Goal: Information Seeking & Learning: Learn about a topic

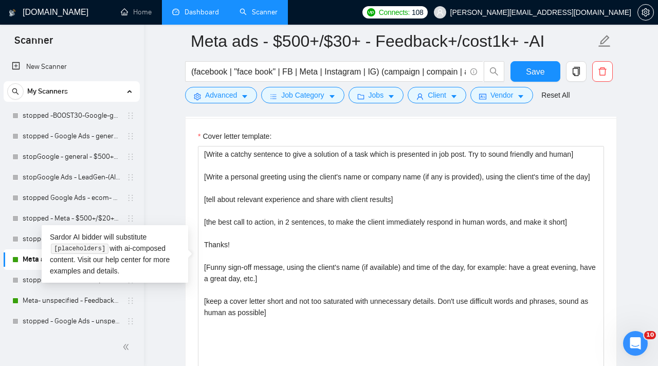
click at [210, 9] on link "Dashboard" at bounding box center [195, 12] width 47 height 9
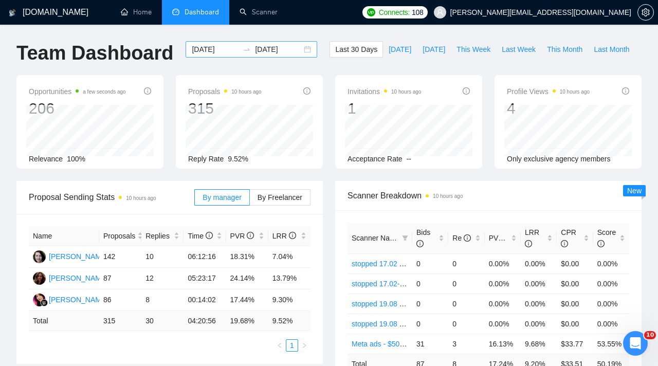
click at [224, 50] on input "[DATE]" at bounding box center [215, 49] width 47 height 11
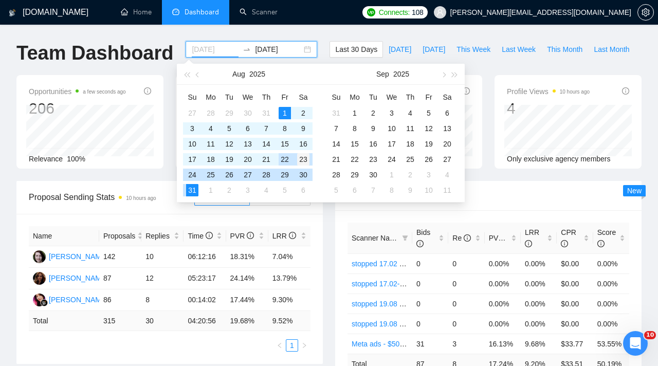
type input "[DATE]"
click at [303, 161] on div "23" at bounding box center [303, 159] width 12 height 12
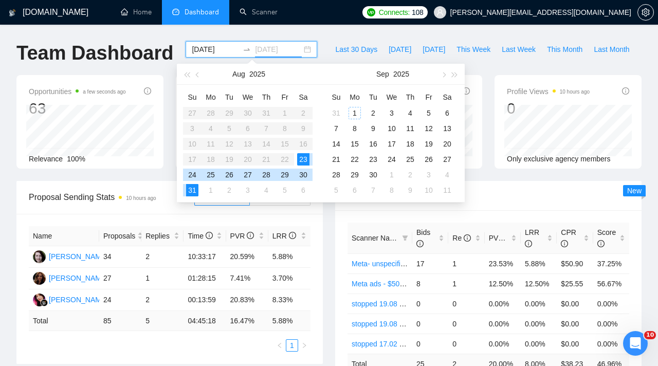
type input "[DATE]"
click at [191, 189] on div "31" at bounding box center [192, 190] width 12 height 12
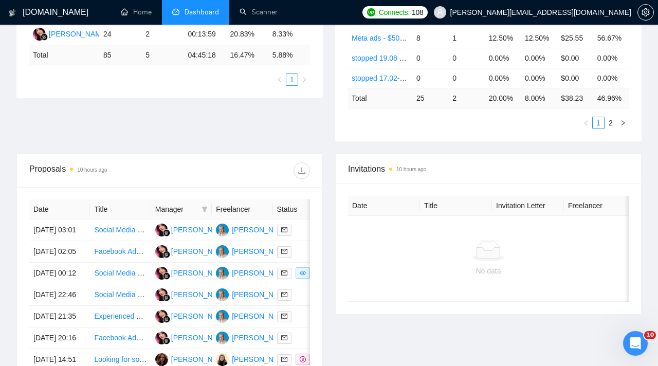
scroll to position [270, 0]
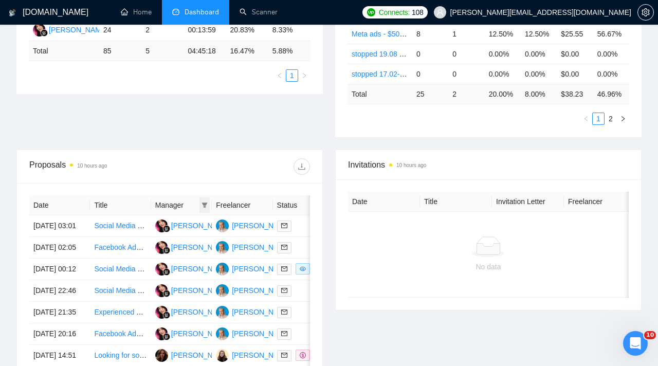
click at [207, 205] on icon "filter" at bounding box center [204, 205] width 6 height 6
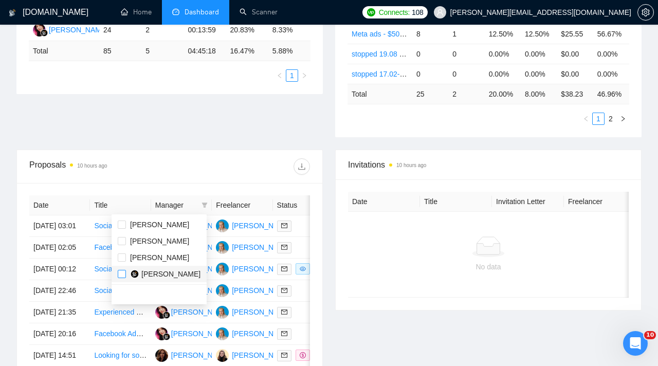
click at [121, 276] on input "checkbox" at bounding box center [122, 274] width 8 height 8
checkbox input "true"
click at [189, 126] on div "Proposal Sending Stats 10 hours ago By manager By Freelancer Name Proposals Rep…" at bounding box center [328, 30] width 637 height 238
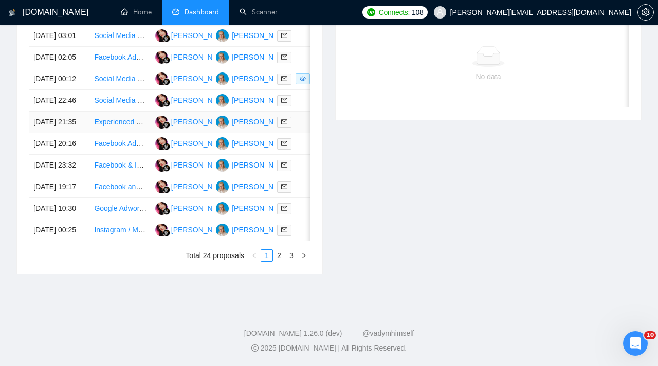
scroll to position [509, 0]
click at [291, 261] on link "3" at bounding box center [291, 255] width 11 height 11
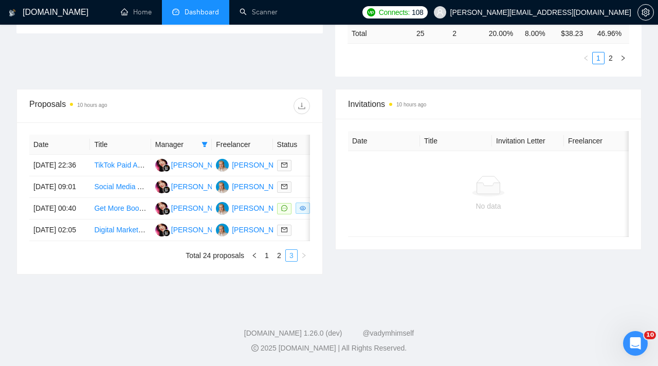
scroll to position [370, 0]
click at [280, 256] on link "2" at bounding box center [278, 255] width 11 height 11
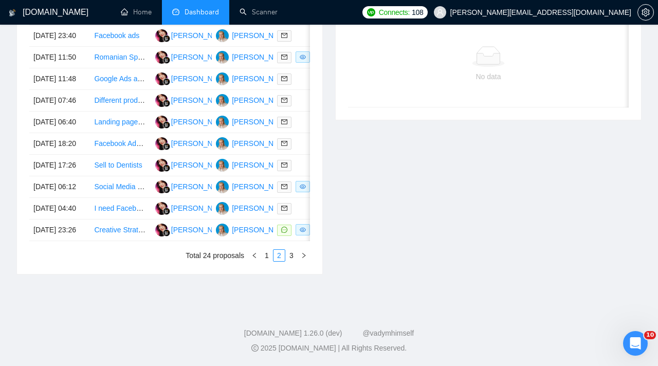
scroll to position [558, 0]
click at [118, 204] on link "I need Facebook & Instagram Ad Creatives for my company" at bounding box center [189, 208] width 190 height 8
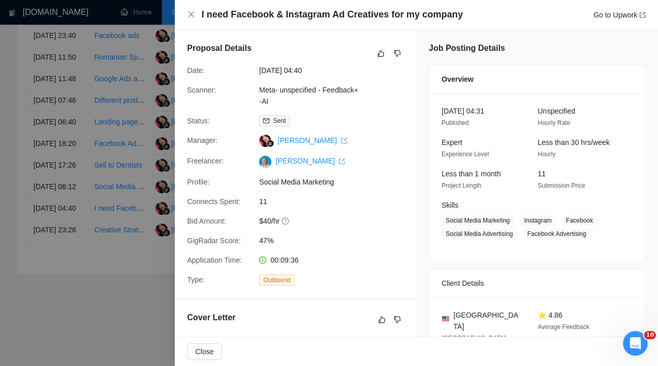
click at [115, 198] on div at bounding box center [329, 183] width 658 height 366
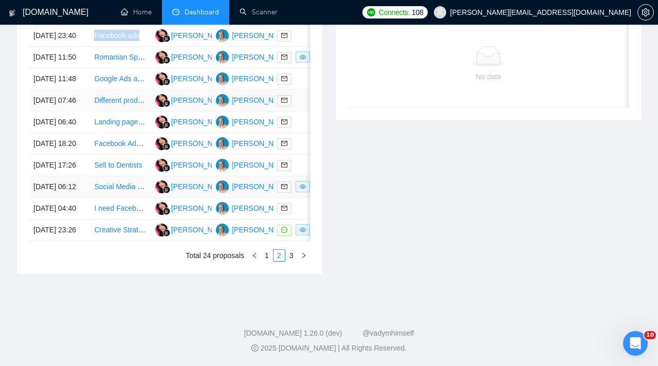
scroll to position [522, 0]
click at [267, 261] on link "1" at bounding box center [266, 255] width 11 height 11
click at [279, 261] on link "2" at bounding box center [278, 255] width 11 height 11
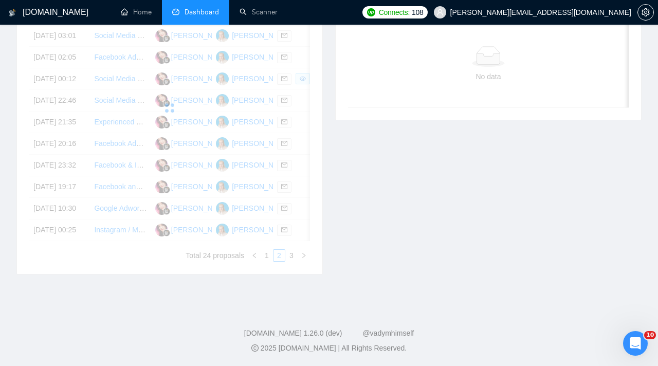
click at [292, 262] on div "Date Title Manager Freelancer Status [DATE] 03:01 Social Media Marketing - Face…" at bounding box center [169, 133] width 281 height 256
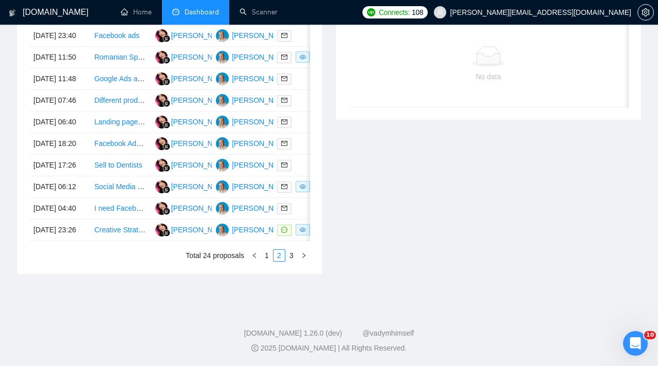
click at [292, 261] on link "3" at bounding box center [291, 255] width 11 height 11
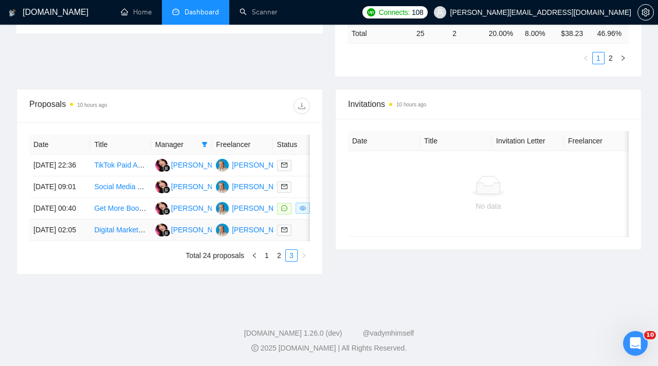
scroll to position [370, 0]
click at [295, 181] on div at bounding box center [303, 187] width 52 height 12
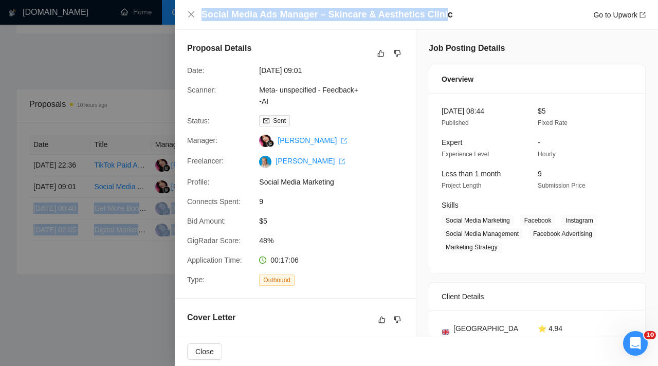
click at [440, 16] on h4 "Social Media Ads Manager – Skincare & Aesthetics Clinic" at bounding box center [326, 14] width 251 height 13
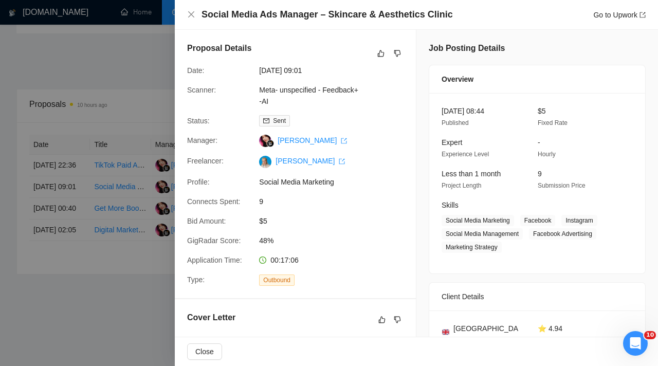
click at [448, 16] on div "Social Media Ads Manager – Skincare & Aesthetics Clinic Go to Upwork" at bounding box center [423, 14] width 444 height 13
click at [205, 11] on h4 "Social Media Ads Manager – Skincare & Aesthetics Clinic" at bounding box center [326, 14] width 251 height 13
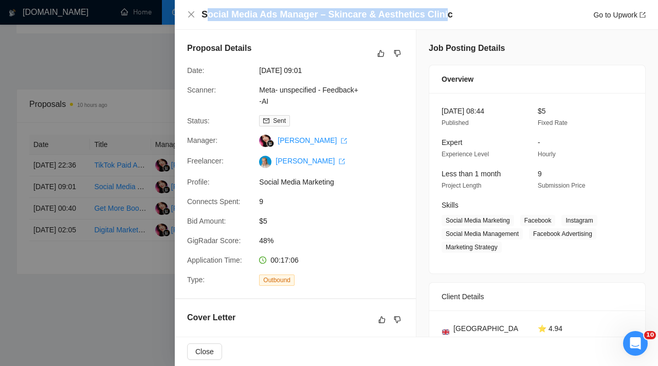
click at [442, 14] on h4 "Social Media Ads Manager – Skincare & Aesthetics Clinic" at bounding box center [326, 14] width 251 height 13
click at [445, 15] on h4 "Social Media Ads Manager – Skincare & Aesthetics Clinic" at bounding box center [326, 14] width 251 height 13
copy h4 "ocial Media Ads Manager – Skincare & Aesthetics Clinic"
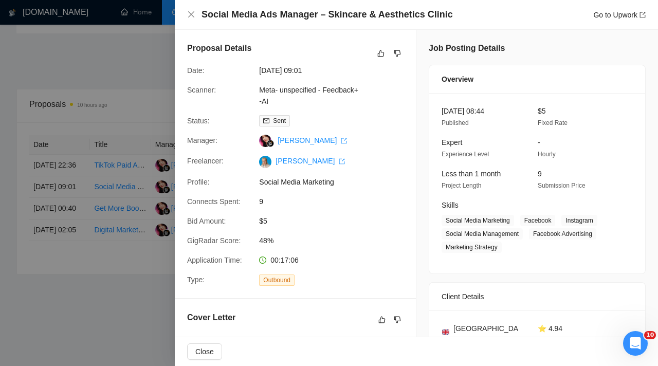
click at [375, 94] on div "Scanner: Meta- unspecified - Feedback+ -AI" at bounding box center [291, 95] width 216 height 23
click at [593, 14] on link "Go to Upwork" at bounding box center [619, 15] width 52 height 8
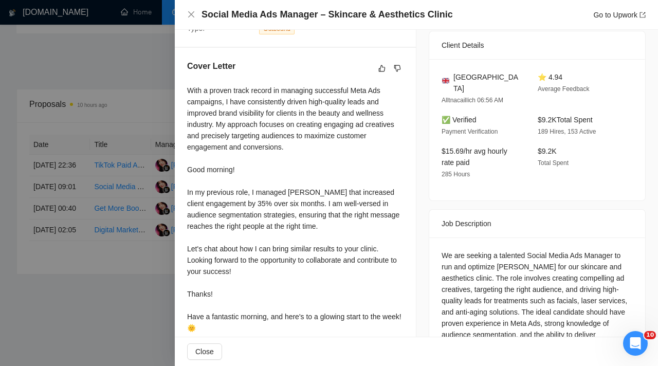
scroll to position [252, 0]
click at [190, 87] on div "With a proven track record in managing successful Meta Ads campaigns, I have co…" at bounding box center [295, 208] width 216 height 249
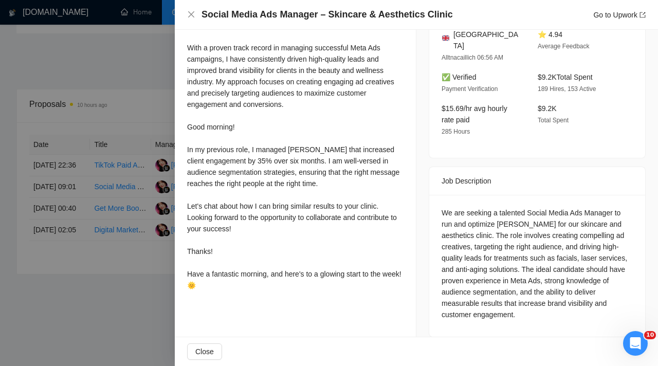
click at [214, 285] on div "With a proven track record in managing successful Meta Ads campaigns, I have co…" at bounding box center [295, 166] width 216 height 249
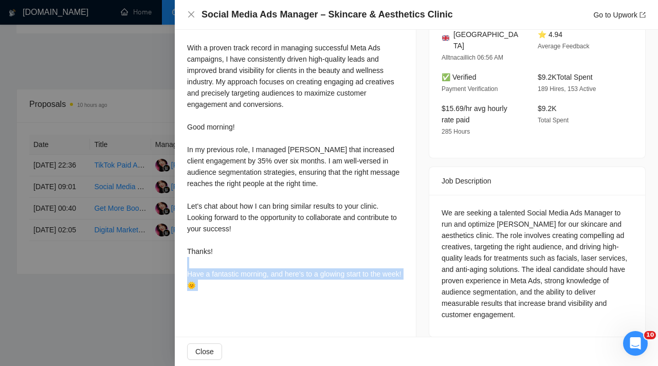
click at [214, 285] on div "With a proven track record in managing successful Meta Ads campaigns, I have co…" at bounding box center [295, 166] width 216 height 249
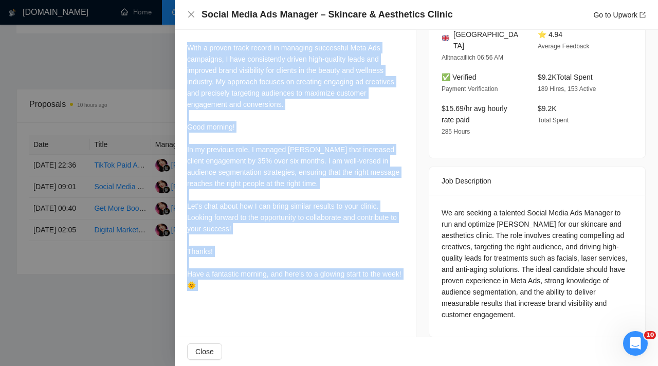
click at [189, 50] on div "With a proven track record in managing successful Meta Ads campaigns, I have co…" at bounding box center [295, 166] width 216 height 249
copy div "With a proven track record in managing successful Meta Ads campaigns, I have co…"
click at [120, 88] on div at bounding box center [329, 183] width 658 height 366
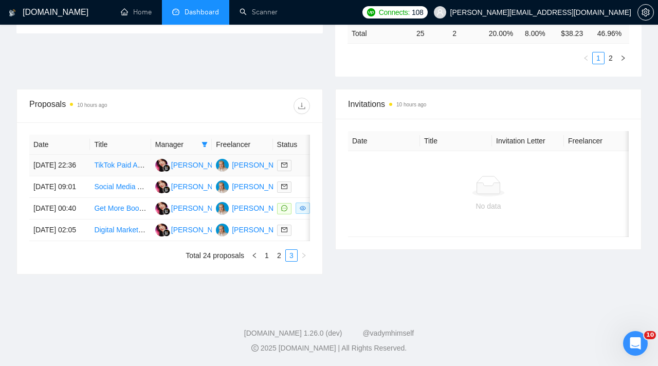
click at [301, 155] on td at bounding box center [303, 166] width 61 height 22
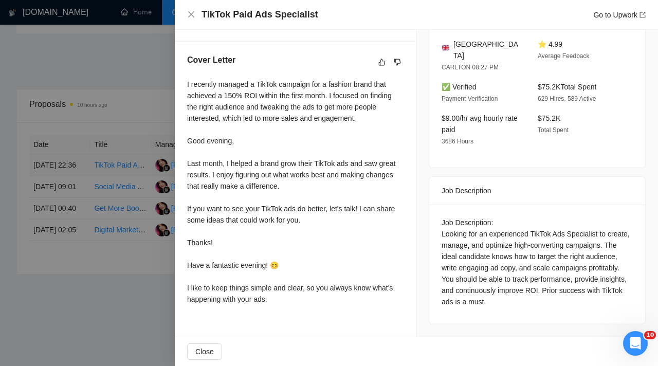
scroll to position [245, 0]
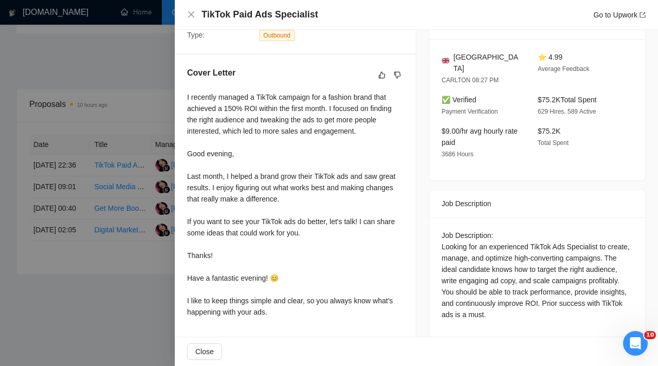
click at [128, 225] on div at bounding box center [329, 183] width 658 height 366
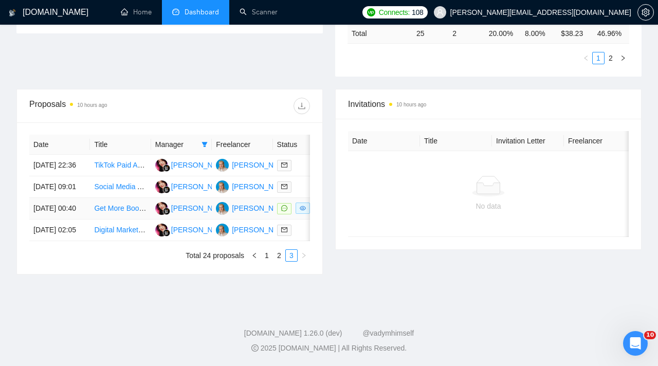
click at [240, 207] on td "[PERSON_NAME]" at bounding box center [242, 209] width 61 height 22
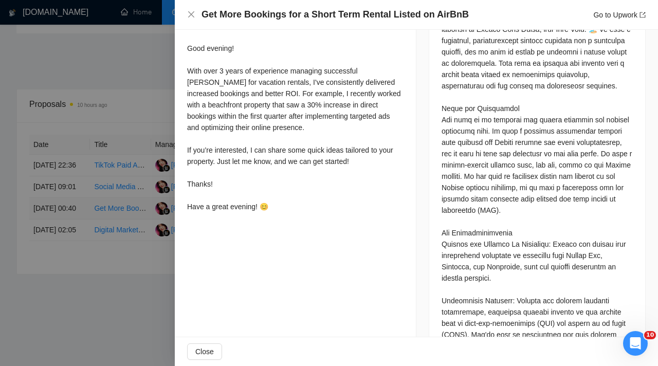
scroll to position [474, 0]
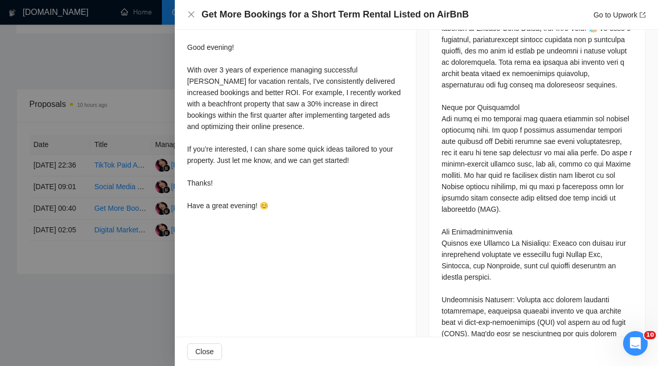
click at [233, 193] on div "I once helped a beach resort in [GEOGRAPHIC_DATA] double its bookings through s…" at bounding box center [295, 103] width 216 height 215
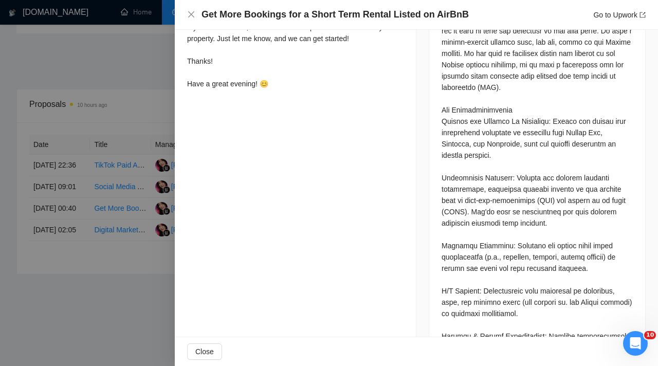
scroll to position [632, 0]
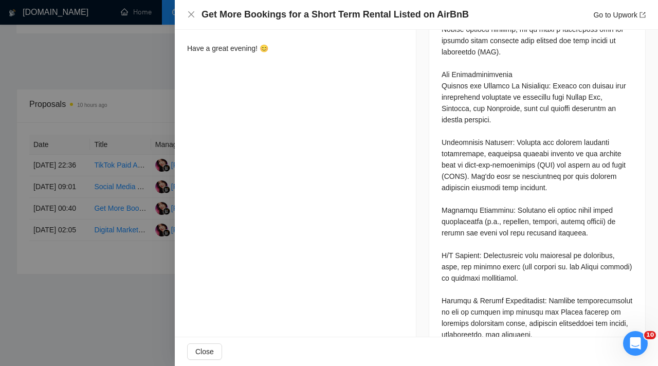
click at [198, 206] on div "Proposal Details Date: [DATE] 00:40 Scanner: Meta- unspecified - Feedback+ -AI …" at bounding box center [296, 66] width 242 height 1336
click at [150, 214] on div at bounding box center [329, 183] width 658 height 366
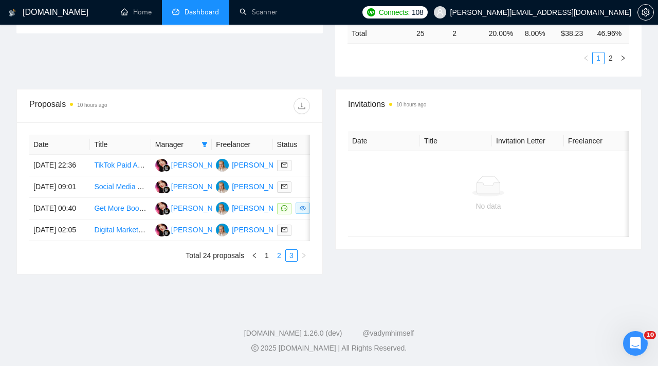
click at [281, 256] on link "2" at bounding box center [278, 255] width 11 height 11
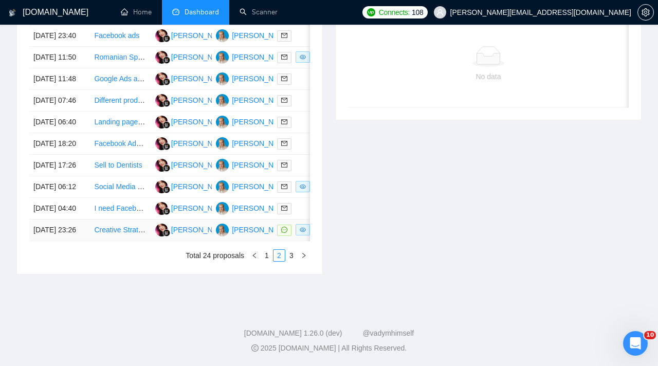
scroll to position [534, 0]
click at [115, 212] on link "I need Facebook & Instagram Ad Creatives for my company" at bounding box center [189, 208] width 190 height 8
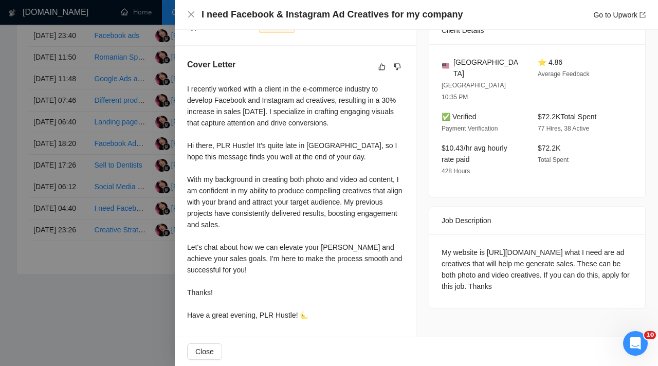
click at [120, 180] on div at bounding box center [329, 183] width 658 height 366
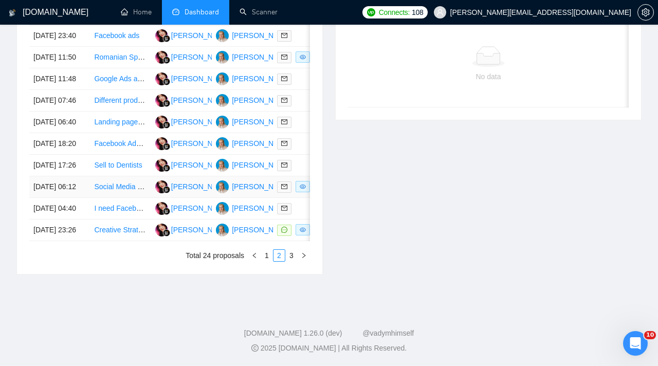
click at [119, 189] on link "Social Media & Content Assistant (Execution-focused)" at bounding box center [180, 186] width 172 height 8
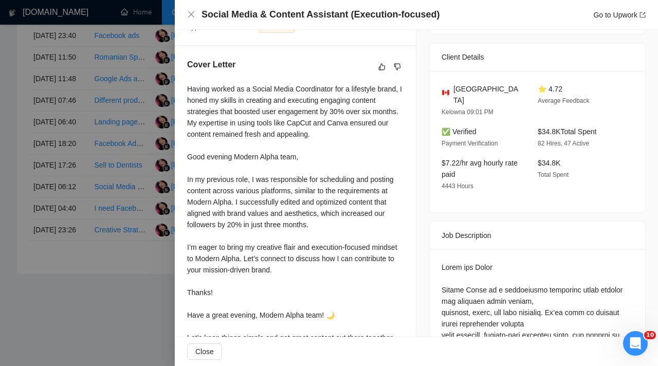
click at [112, 173] on div at bounding box center [329, 183] width 658 height 366
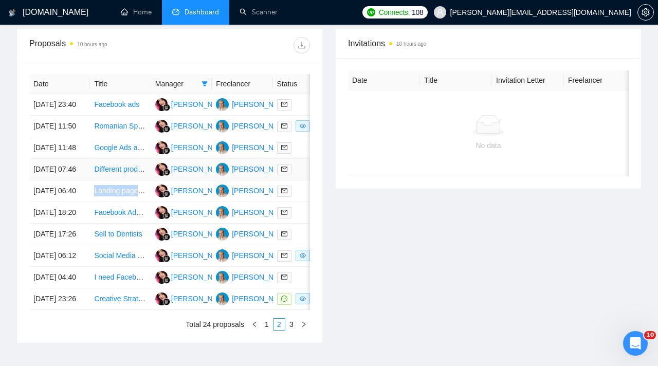
scroll to position [391, 0]
click at [117, 173] on link "Different products in Meta ads" at bounding box center [142, 169] width 96 height 8
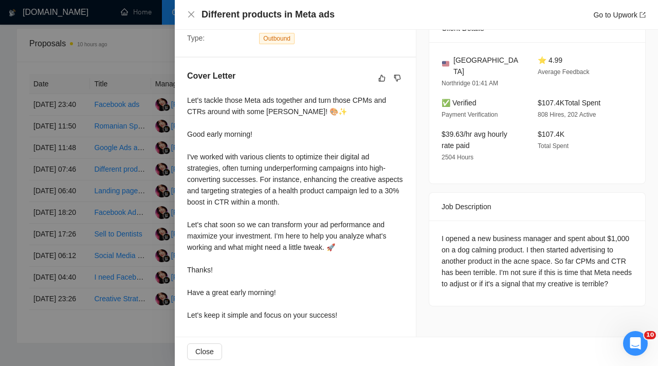
click at [105, 170] on div at bounding box center [329, 183] width 658 height 366
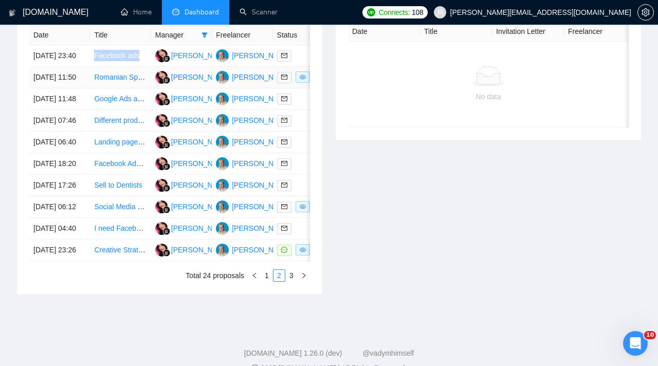
scroll to position [450, 0]
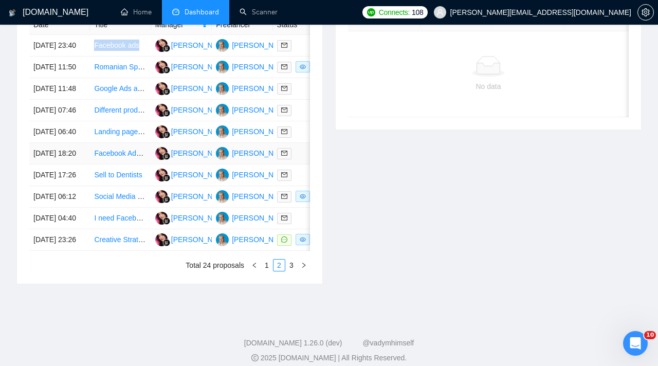
click at [115, 157] on link "Facebook Ads Operations Manager for SaaS Company" at bounding box center [182, 153] width 176 height 8
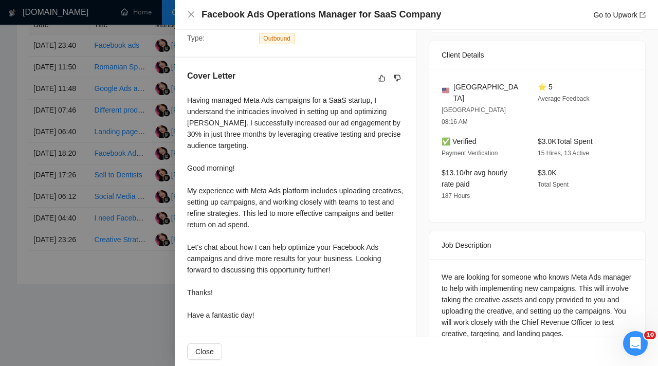
click at [83, 134] on div at bounding box center [329, 183] width 658 height 366
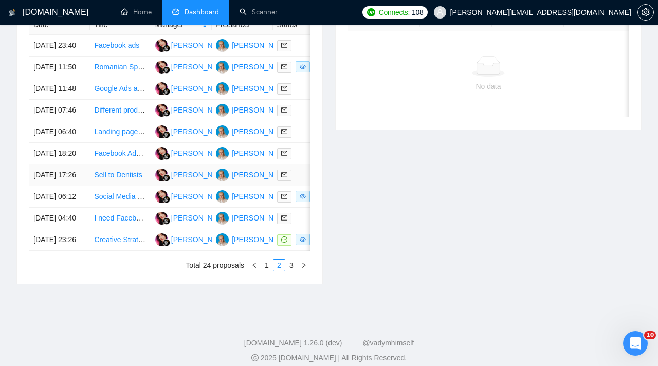
click at [116, 179] on link "Sell to Dentists" at bounding box center [118, 175] width 48 height 8
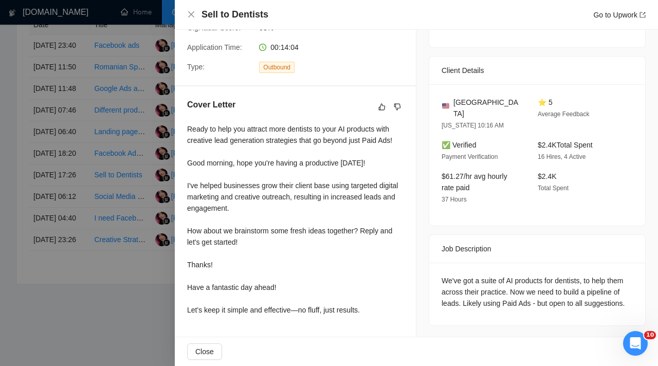
click at [36, 83] on div at bounding box center [329, 183] width 658 height 366
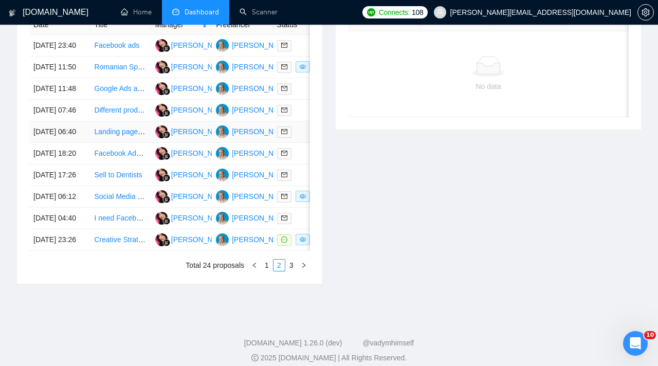
click at [127, 136] on link "Landing page for FB ad" at bounding box center [131, 131] width 75 height 8
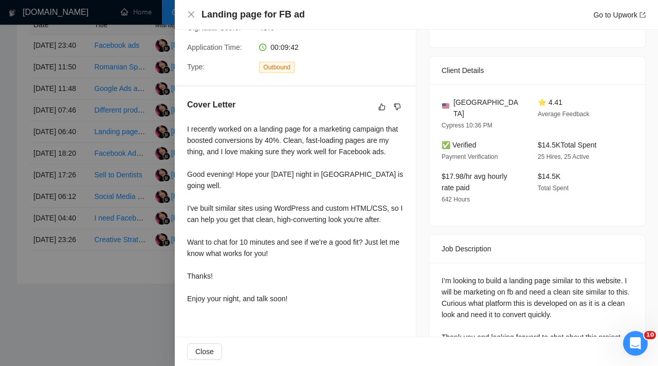
click at [52, 132] on div at bounding box center [329, 183] width 658 height 366
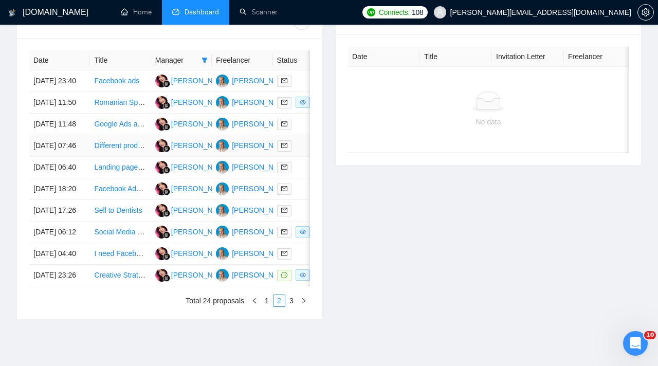
scroll to position [407, 0]
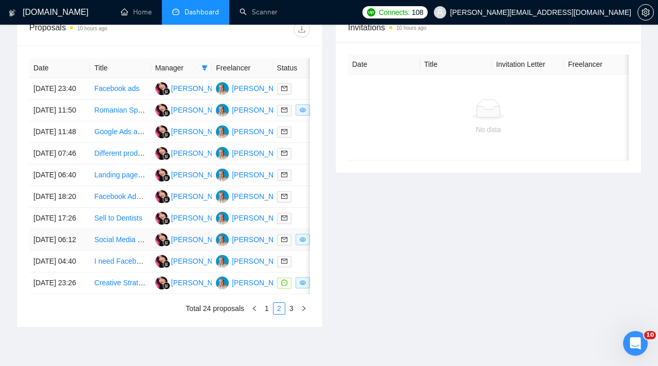
click at [106, 244] on link "Social Media & Content Assistant (Execution-focused)" at bounding box center [180, 239] width 172 height 8
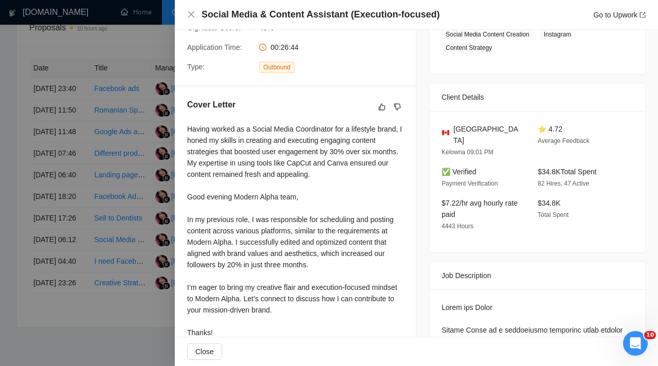
click at [124, 183] on div at bounding box center [329, 183] width 658 height 366
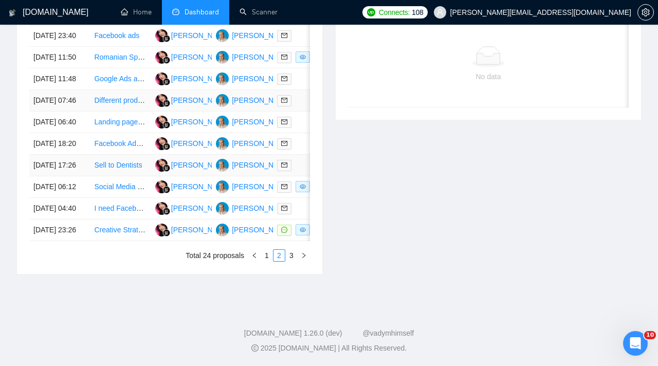
scroll to position [470, 0]
click at [355, 147] on div "Invitations 10 hours ago Date Title Invitation Letter Freelancer Status No data" at bounding box center [488, 116] width 319 height 315
click at [266, 256] on link "1" at bounding box center [266, 255] width 11 height 11
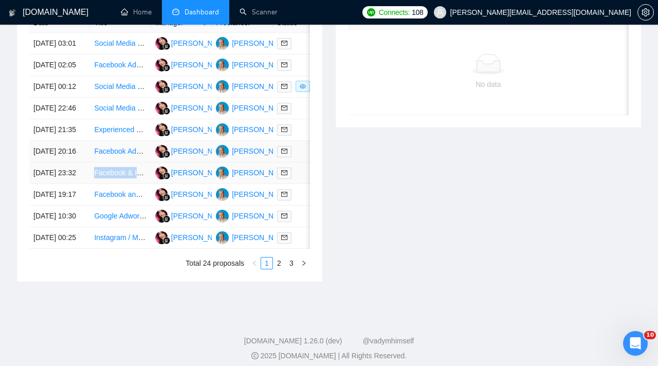
scroll to position [445, 0]
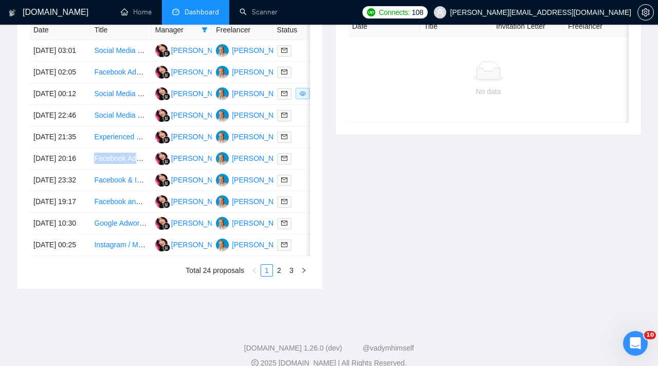
click at [380, 228] on div "Invitations 10 hours ago Date Title Invitation Letter Freelancer Status No data" at bounding box center [488, 131] width 319 height 315
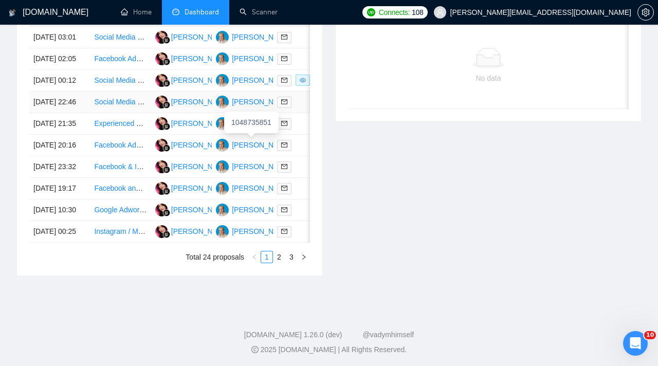
scroll to position [488, 0]
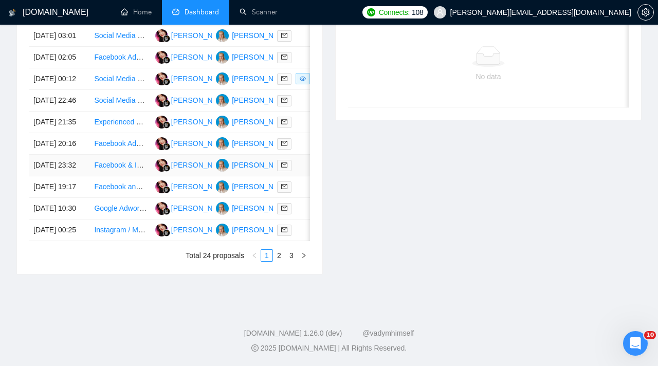
click at [299, 171] on div at bounding box center [303, 165] width 52 height 12
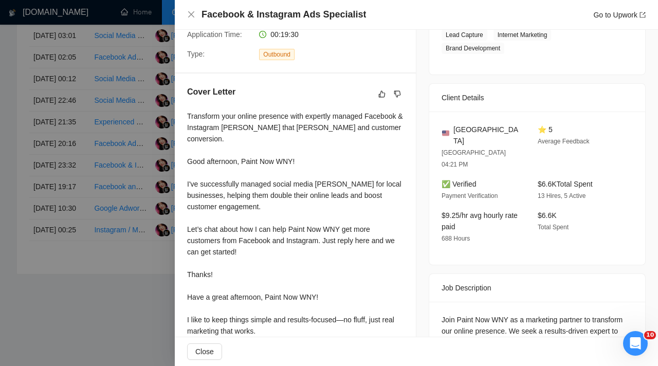
scroll to position [227, 0]
click at [100, 162] on div at bounding box center [329, 183] width 658 height 366
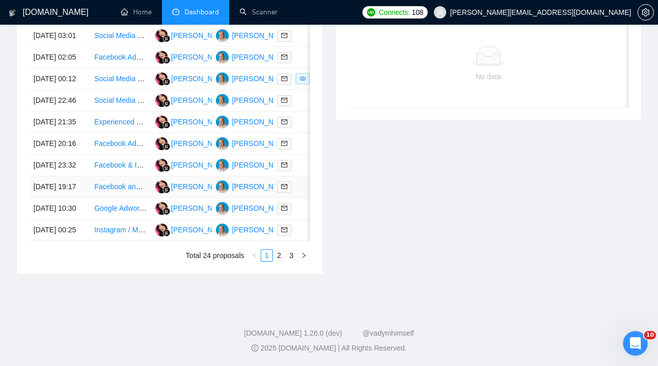
click at [307, 198] on td at bounding box center [303, 187] width 61 height 22
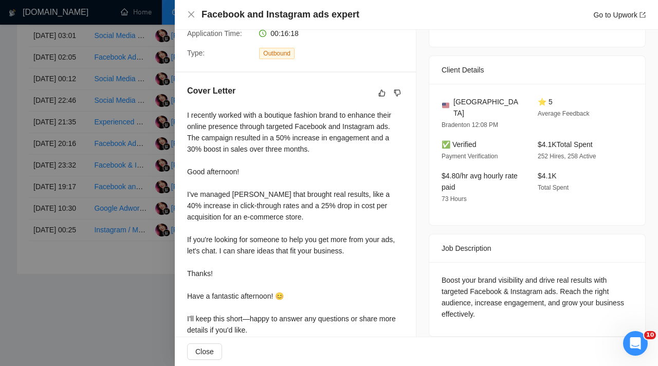
click at [186, 115] on div "Cover Letter I recently worked with a boutique fashion brand to enhance their o…" at bounding box center [295, 212] width 241 height 280
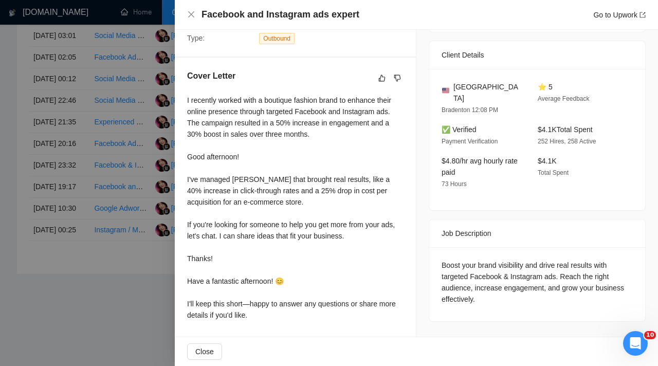
click at [253, 315] on div "I recently worked with a boutique fashion brand to enhance their online presenc…" at bounding box center [295, 208] width 216 height 226
click at [247, 315] on div "I recently worked with a boutique fashion brand to enhance their online presenc…" at bounding box center [295, 208] width 216 height 226
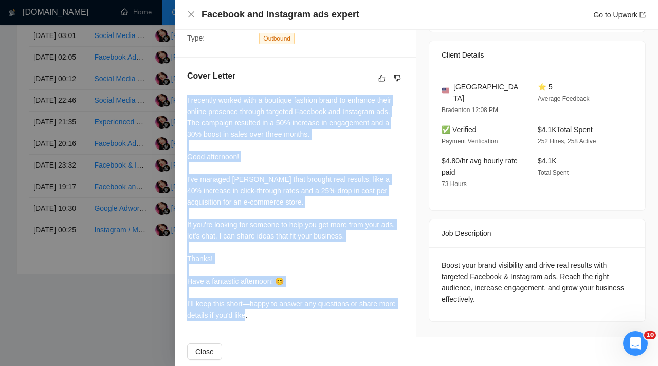
click at [187, 102] on div "Cover Letter I recently worked with a boutique fashion brand to enhance their o…" at bounding box center [295, 198] width 241 height 280
copy div "I recently worked with a boutique fashion brand to enhance their online presenc…"
click at [158, 141] on div at bounding box center [329, 183] width 658 height 366
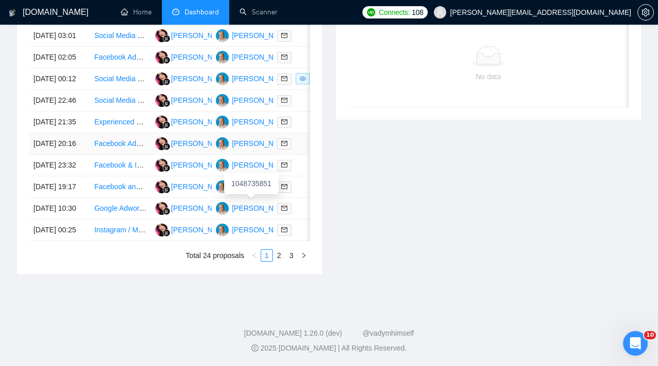
scroll to position [510, 0]
click at [281, 261] on link "2" at bounding box center [278, 255] width 11 height 11
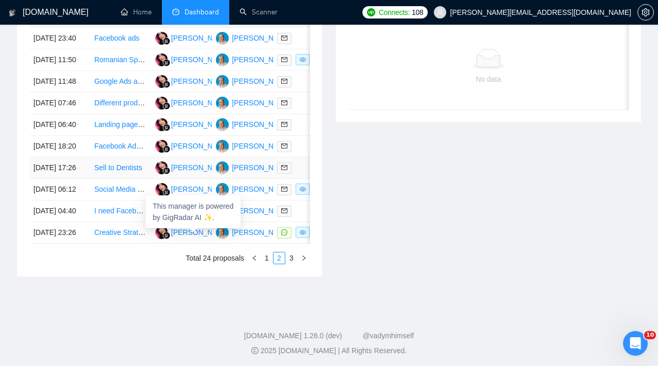
scroll to position [460, 0]
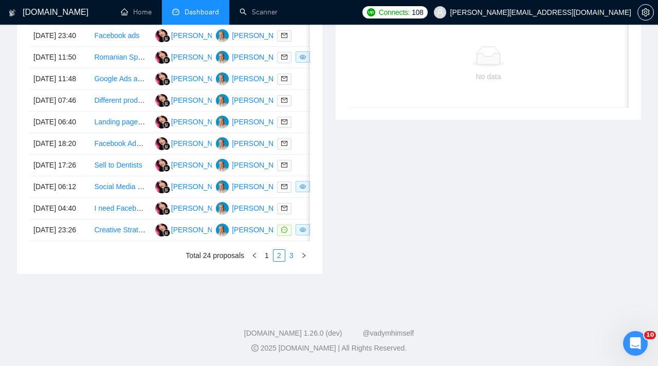
click at [293, 261] on link "3" at bounding box center [291, 255] width 11 height 11
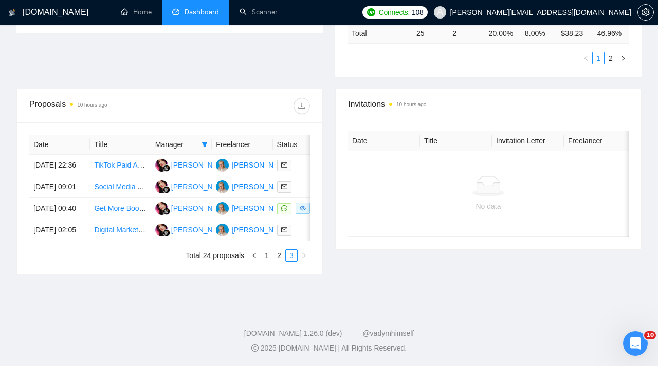
scroll to position [370, 0]
click at [281, 260] on link "2" at bounding box center [278, 255] width 11 height 11
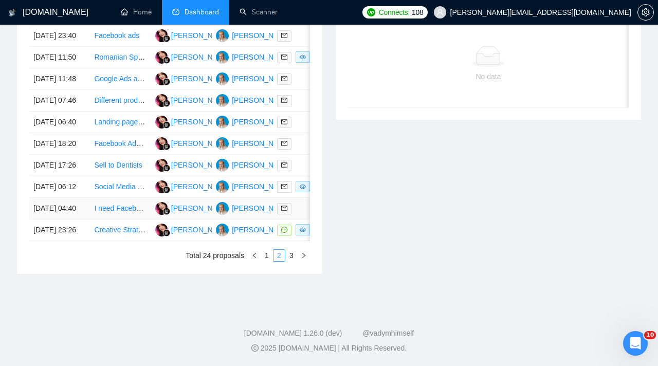
scroll to position [515, 0]
click at [291, 241] on td at bounding box center [303, 230] width 61 height 22
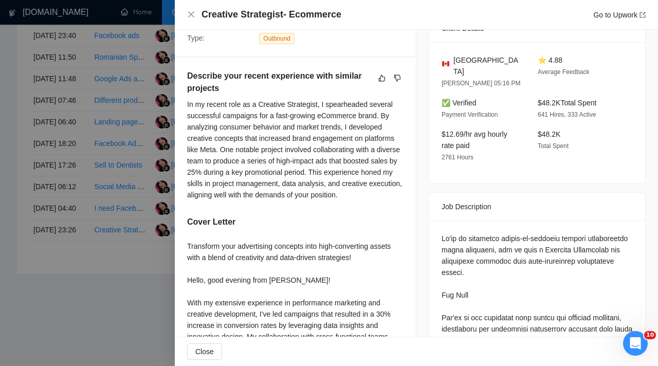
click at [120, 85] on div at bounding box center [329, 183] width 658 height 366
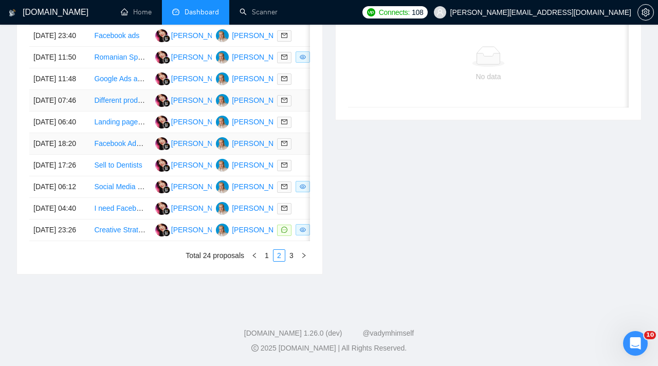
scroll to position [489, 0]
click at [295, 261] on link "3" at bounding box center [291, 255] width 11 height 11
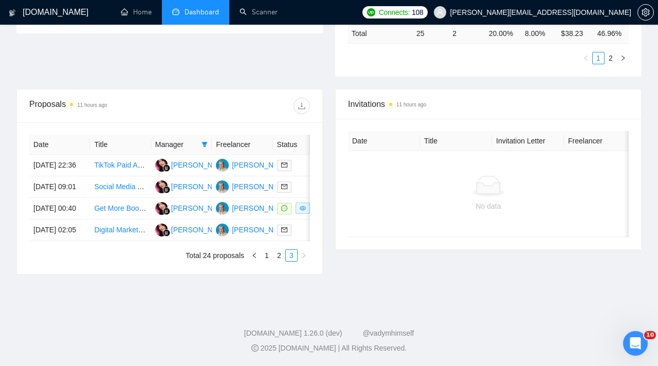
scroll to position [370, 0]
click at [277, 255] on link "2" at bounding box center [278, 255] width 11 height 11
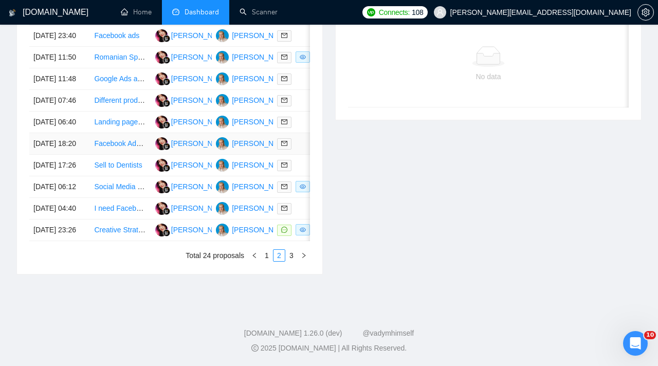
scroll to position [534, 0]
click at [306, 198] on td at bounding box center [303, 187] width 61 height 22
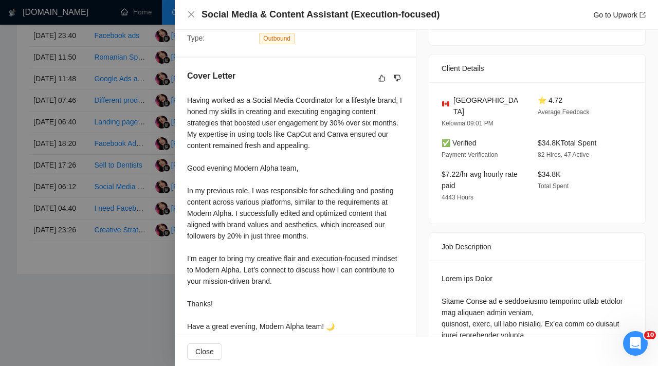
click at [99, 224] on div at bounding box center [329, 183] width 658 height 366
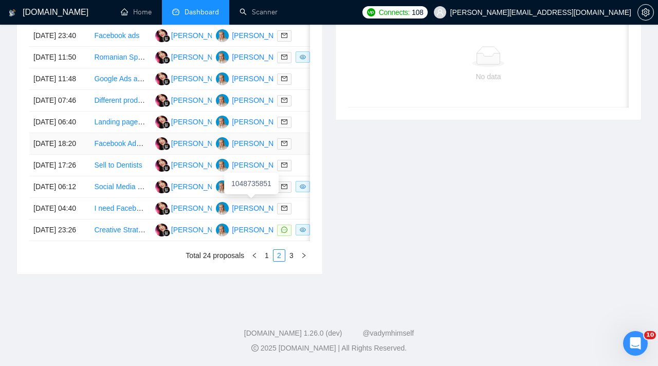
scroll to position [513, 0]
click at [267, 261] on link "1" at bounding box center [266, 255] width 11 height 11
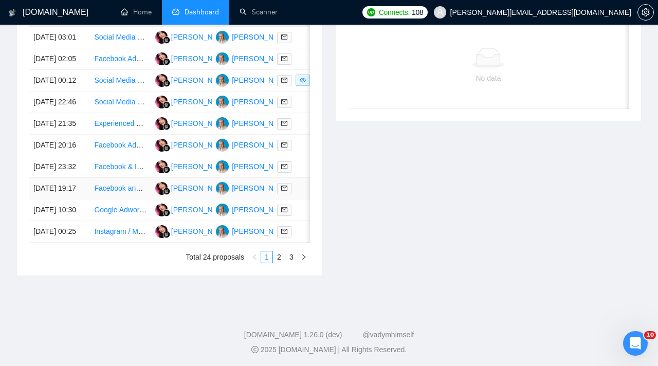
scroll to position [472, 0]
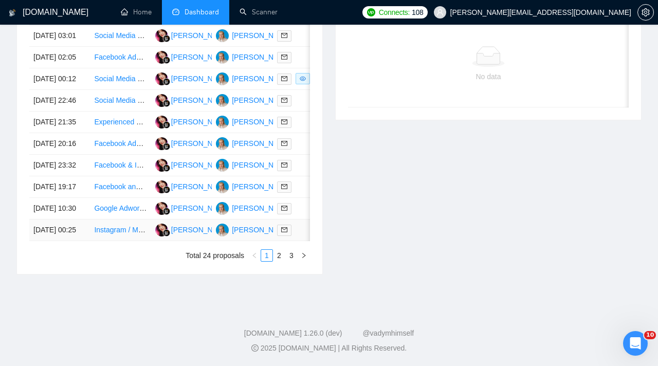
click at [300, 236] on div at bounding box center [303, 230] width 52 height 12
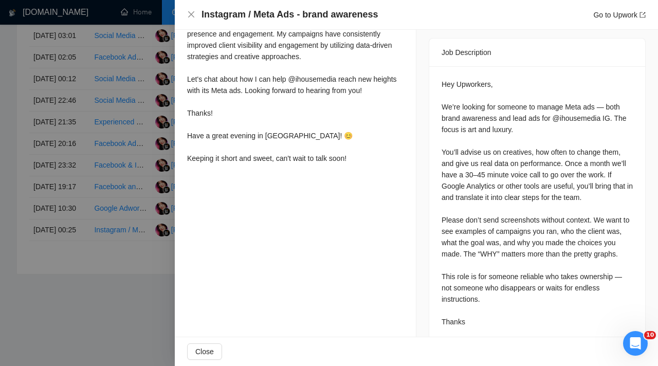
scroll to position [428, 0]
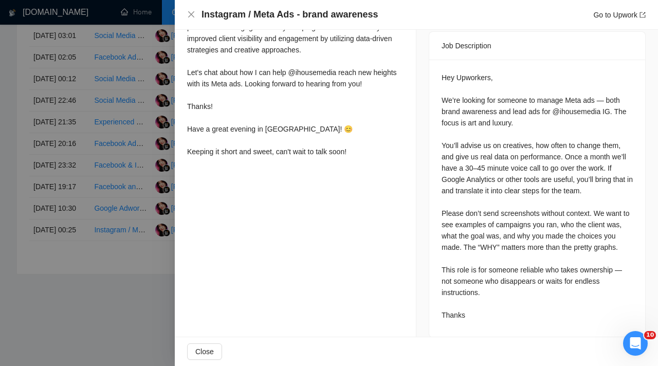
click at [138, 169] on div at bounding box center [329, 183] width 658 height 366
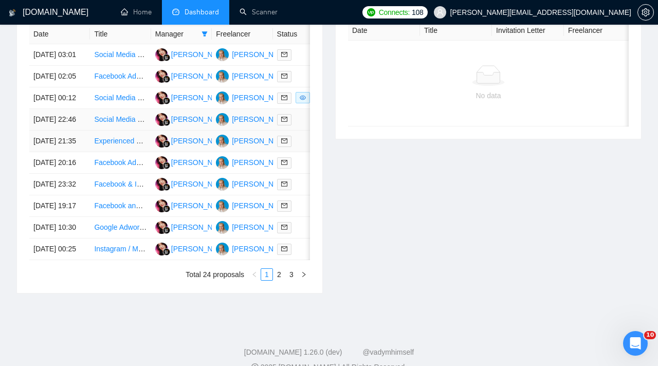
scroll to position [443, 0]
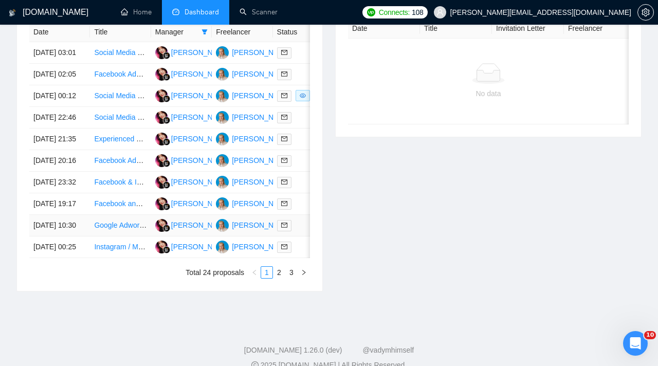
click at [295, 231] on div at bounding box center [303, 225] width 52 height 12
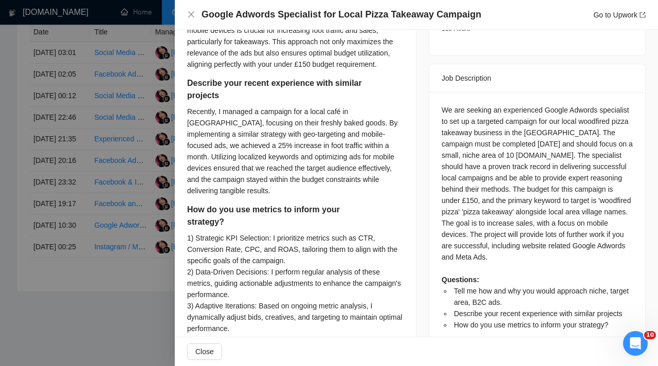
scroll to position [380, 0]
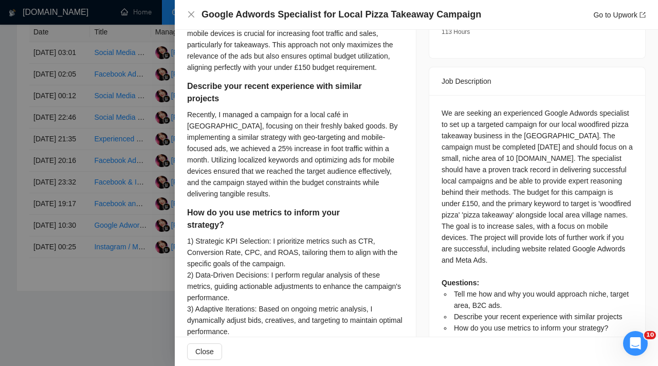
click at [124, 81] on div at bounding box center [329, 183] width 658 height 366
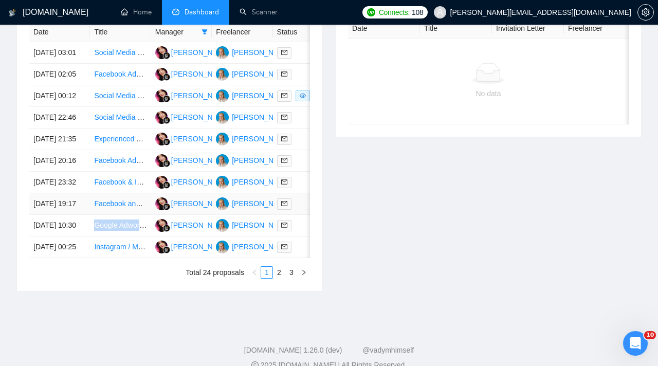
click at [130, 208] on link "Facebook and Instagram ads expert" at bounding box center [151, 203] width 115 height 8
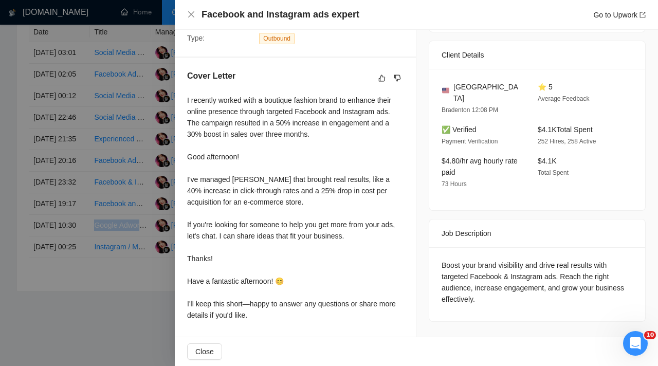
click at [149, 323] on div at bounding box center [329, 183] width 658 height 366
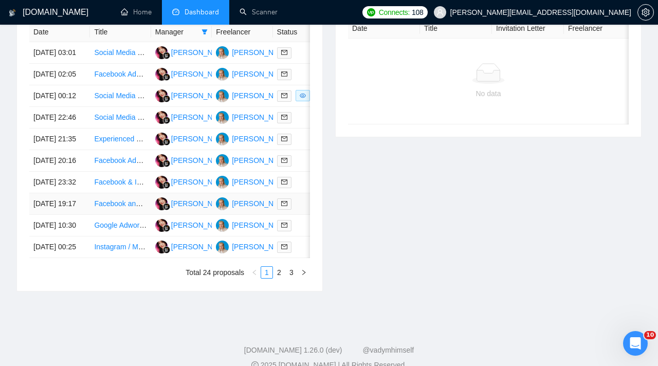
click at [297, 215] on td at bounding box center [303, 204] width 61 height 22
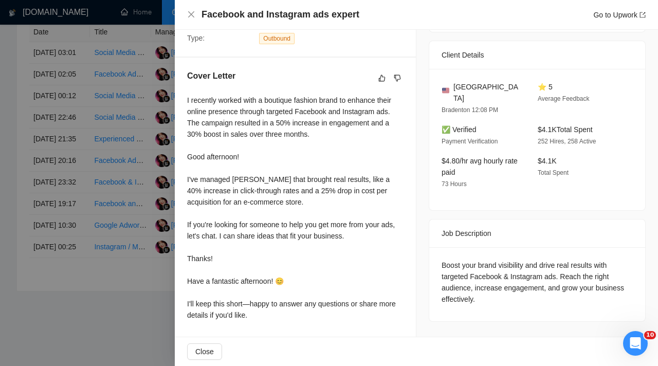
click at [119, 177] on div at bounding box center [329, 183] width 658 height 366
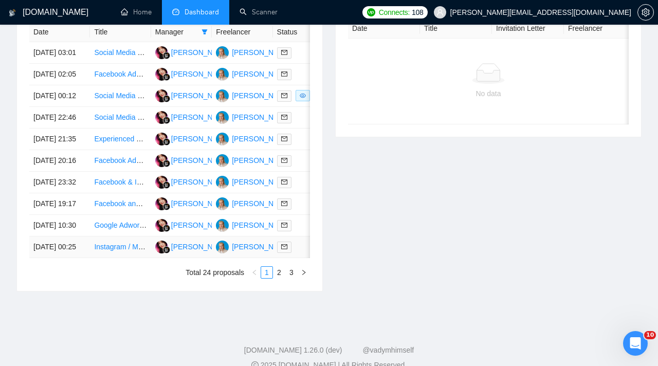
click at [111, 251] on link "Instagram / Meta Ads - brand awareness" at bounding box center [159, 247] width 130 height 8
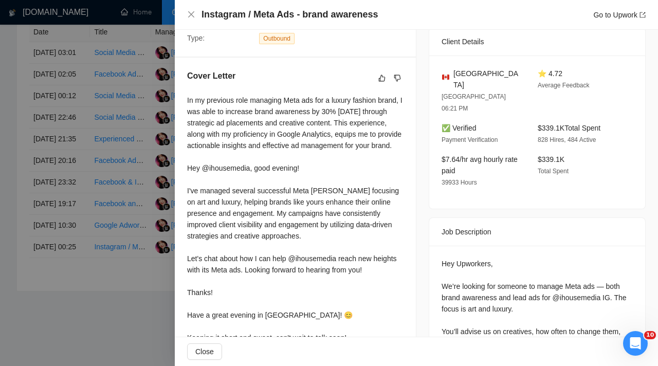
click at [132, 139] on div at bounding box center [329, 183] width 658 height 366
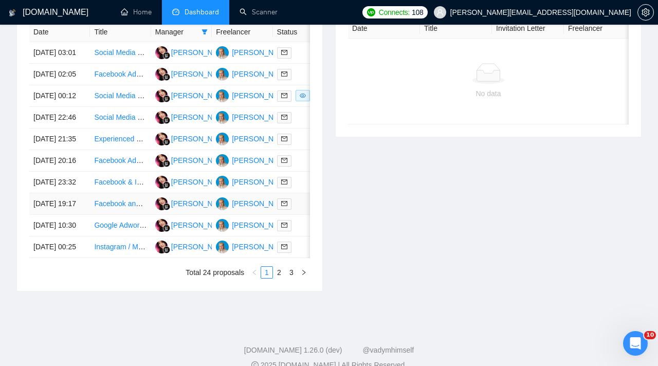
click at [294, 215] on td at bounding box center [303, 204] width 61 height 22
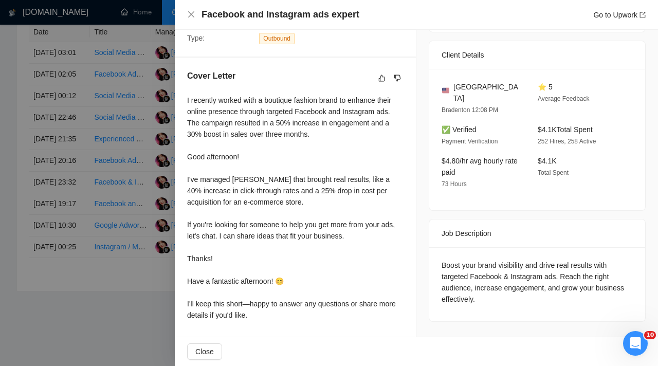
click at [144, 264] on div at bounding box center [329, 183] width 658 height 366
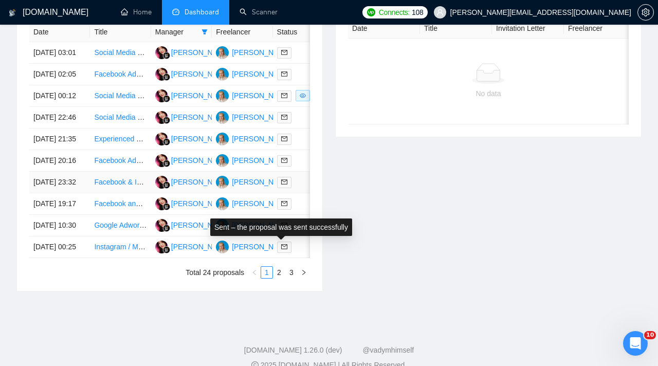
click at [292, 188] on link at bounding box center [286, 182] width 19 height 12
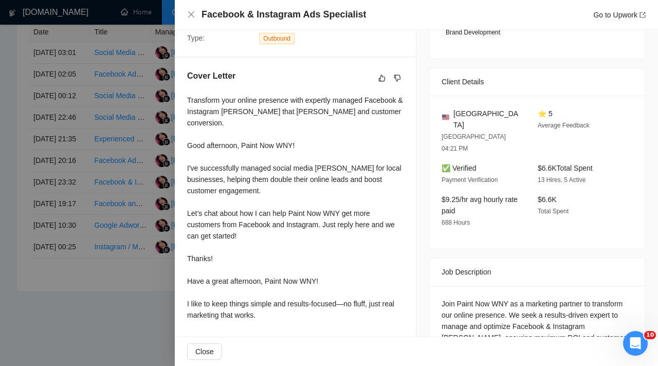
click at [139, 182] on div at bounding box center [329, 183] width 658 height 366
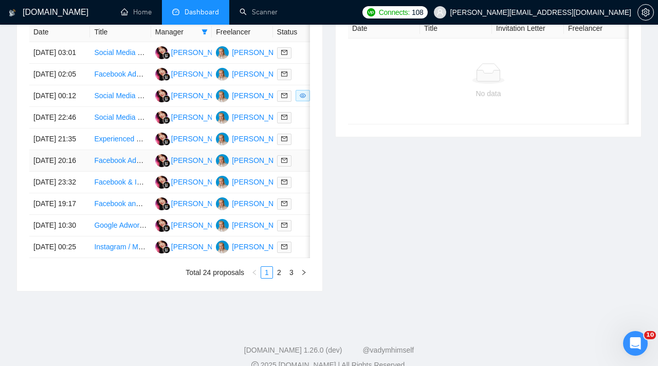
click at [305, 172] on td at bounding box center [303, 161] width 61 height 22
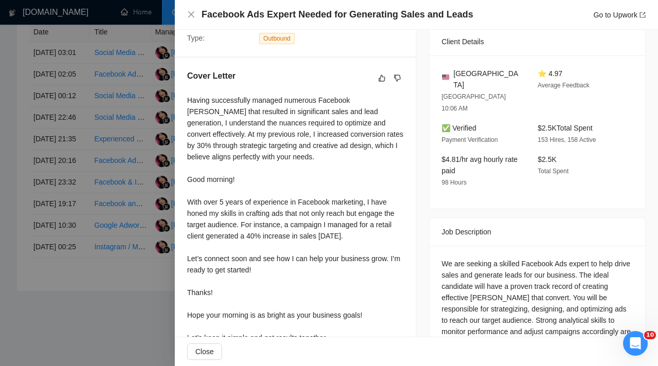
click at [144, 242] on div at bounding box center [329, 183] width 658 height 366
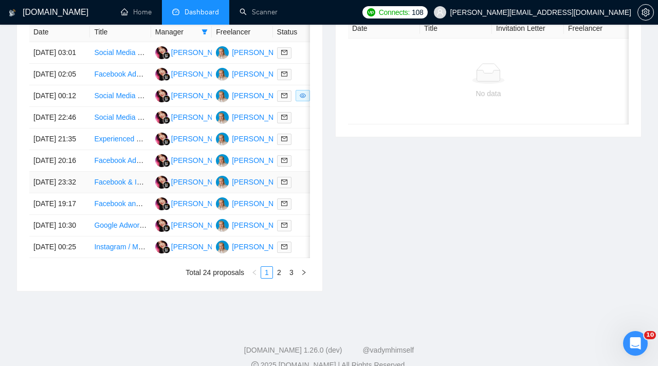
click at [297, 193] on td at bounding box center [303, 183] width 61 height 22
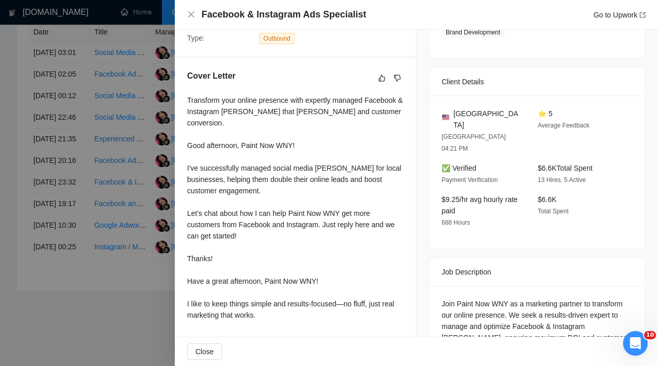
scroll to position [264, 0]
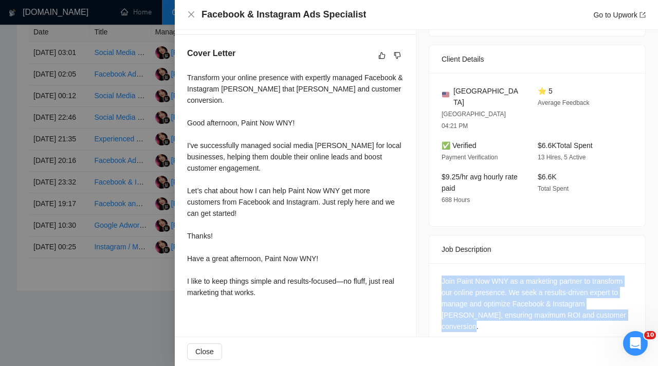
drag, startPoint x: 443, startPoint y: 254, endPoint x: 479, endPoint y: 299, distance: 57.3
click at [479, 299] on div "Join Paint Now WNY as a marketing partner to transform our online presence. We …" at bounding box center [537, 304] width 191 height 57
click at [136, 277] on div at bounding box center [329, 183] width 658 height 366
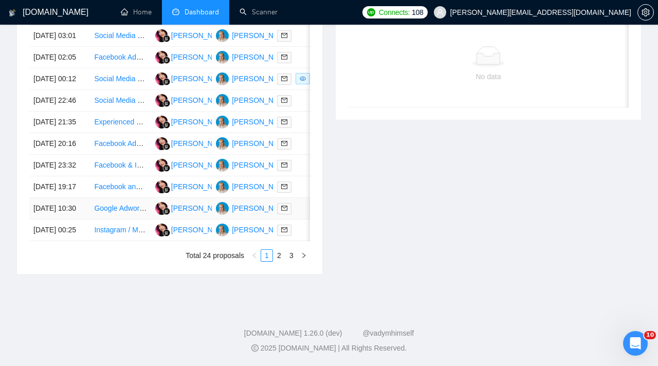
scroll to position [558, 0]
click at [278, 254] on link "2" at bounding box center [278, 255] width 11 height 11
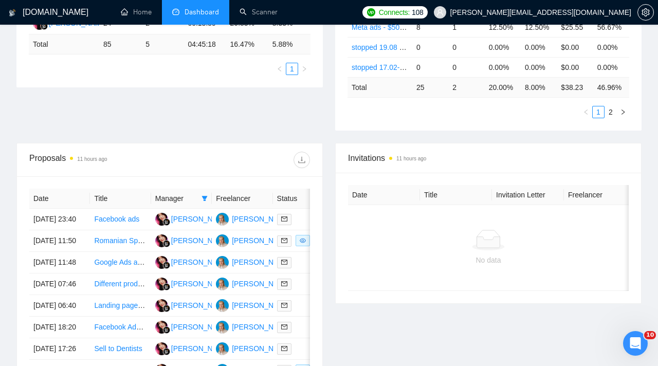
scroll to position [278, 0]
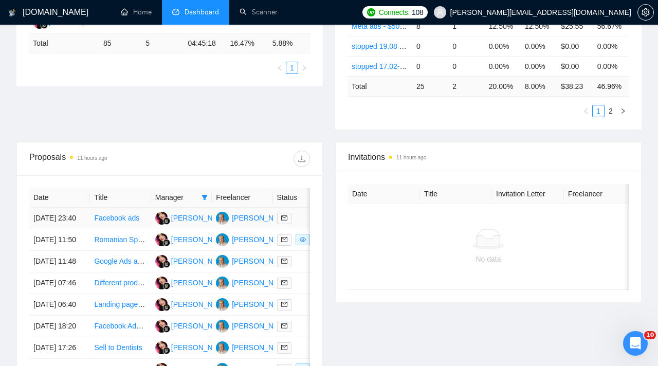
click at [298, 215] on td at bounding box center [303, 219] width 61 height 22
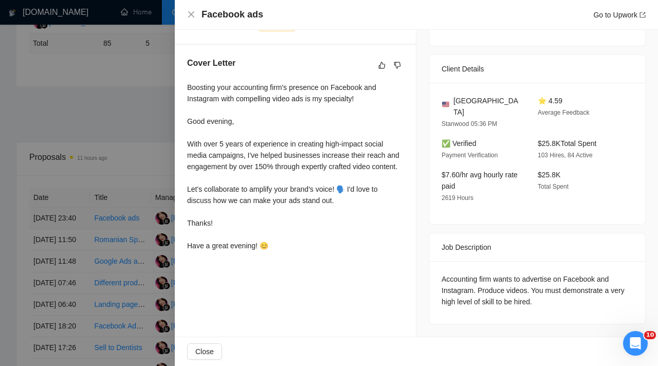
scroll to position [242, 0]
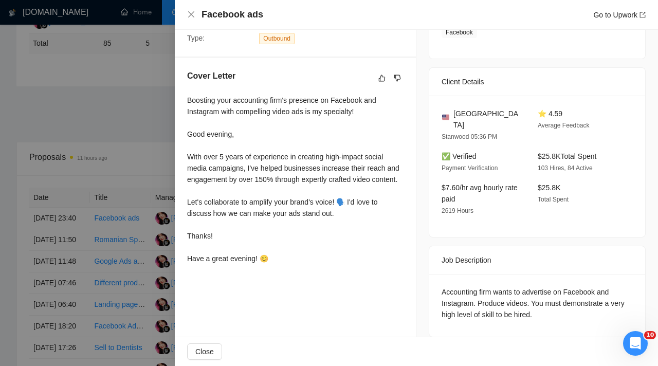
click at [141, 228] on div at bounding box center [329, 183] width 658 height 366
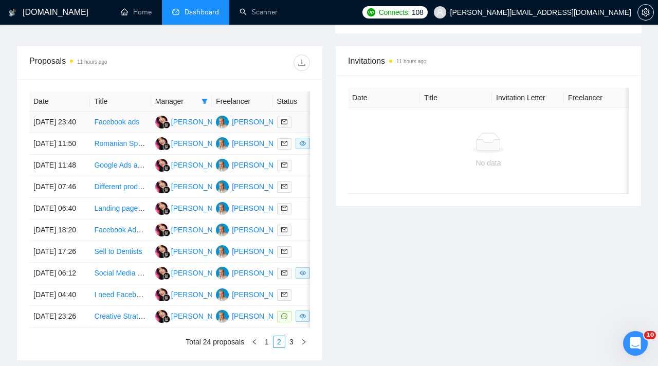
scroll to position [413, 0]
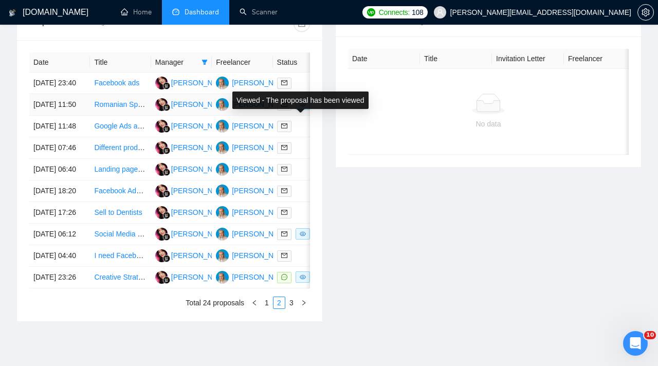
click at [297, 116] on td at bounding box center [303, 105] width 61 height 22
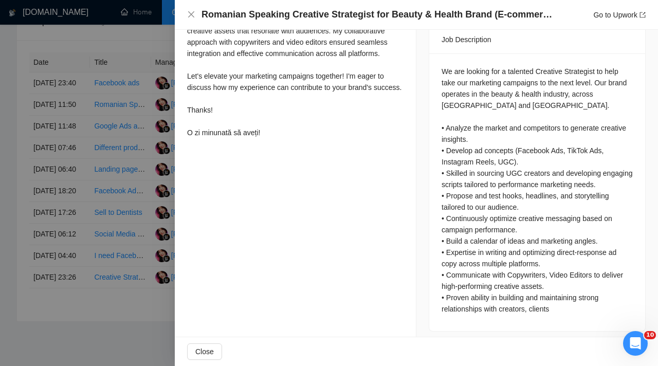
scroll to position [441, 0]
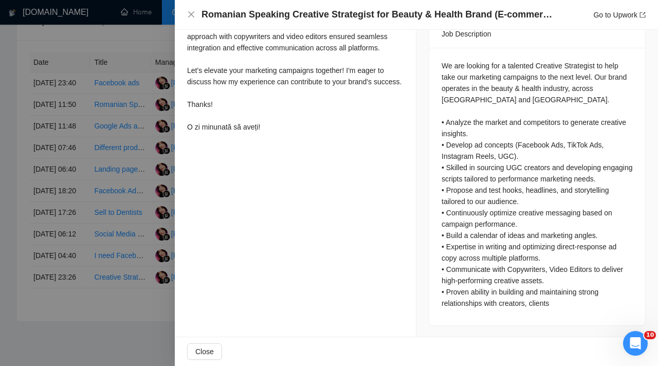
click at [141, 93] on div at bounding box center [329, 183] width 658 height 366
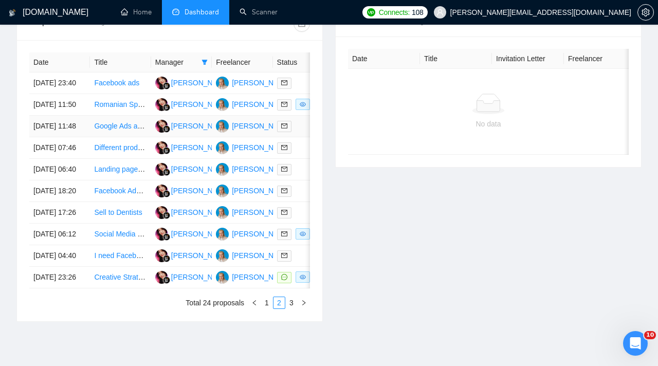
click at [299, 137] on td at bounding box center [303, 127] width 61 height 22
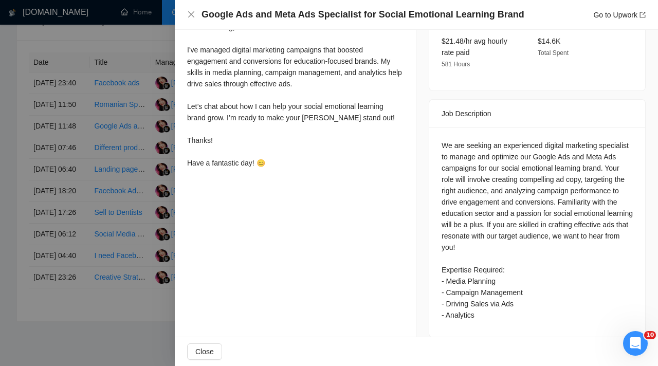
click at [373, 188] on div "Proposal Details Date: [DATE] 11:48 Scanner: Meta ads - $500+/$30+ - Feedback+/…" at bounding box center [296, 10] width 242 height 680
click at [116, 155] on div at bounding box center [329, 183] width 658 height 366
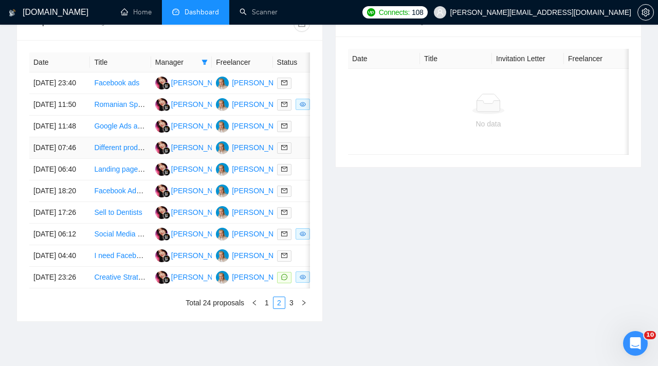
click at [296, 154] on div at bounding box center [303, 148] width 52 height 12
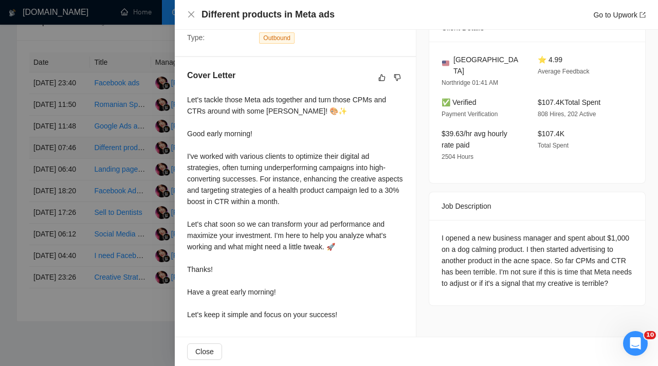
scroll to position [242, 0]
click at [443, 233] on div "I opened a new business manager and spent about $1,000 on a dog calming product…" at bounding box center [537, 261] width 191 height 57
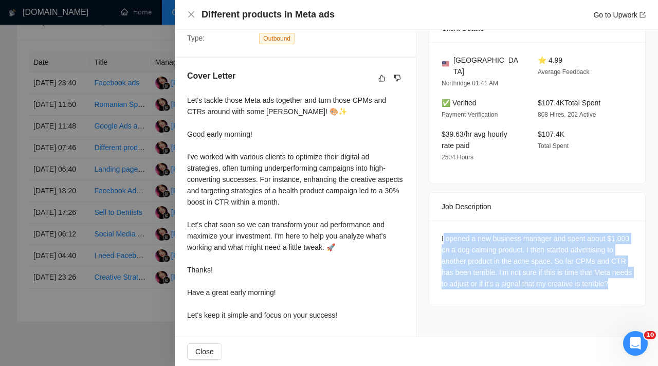
click at [504, 284] on div "I opened a new business manager and spent about $1,000 on a dog calming product…" at bounding box center [537, 261] width 191 height 57
click at [75, 151] on div at bounding box center [329, 183] width 658 height 366
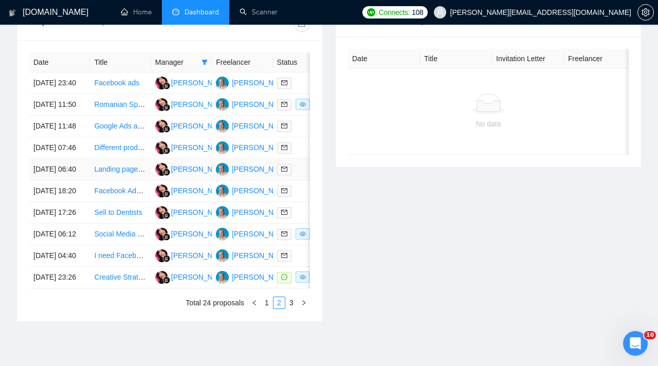
click at [303, 175] on div at bounding box center [303, 169] width 52 height 12
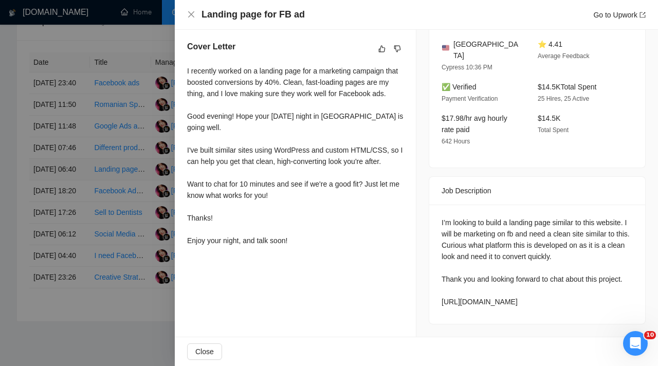
scroll to position [360, 0]
drag, startPoint x: 443, startPoint y: 119, endPoint x: 469, endPoint y: 122, distance: 25.9
click at [456, 217] on div "I’m looking to build a landing page similar to this website. I will be marketin…" at bounding box center [537, 262] width 191 height 90
click at [487, 217] on div "I’m looking to build a landing page similar to this website. I will be marketin…" at bounding box center [537, 262] width 191 height 90
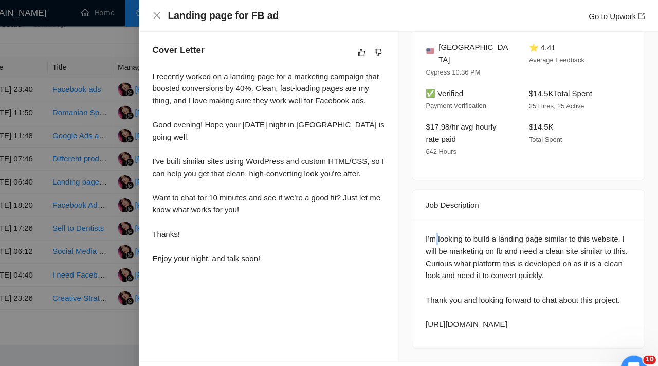
scroll to position [413, 0]
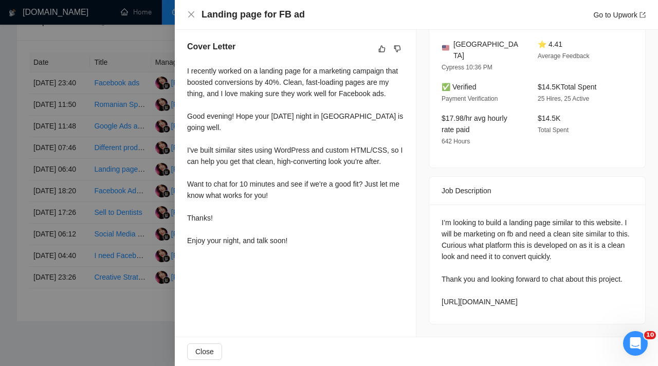
click at [440, 205] on div "I’m looking to build a landing page similar to this website. I will be marketin…" at bounding box center [537, 264] width 216 height 119
drag, startPoint x: 440, startPoint y: 119, endPoint x: 555, endPoint y: 334, distance: 243.1
click at [555, 336] on div "Job Posting Details Overview [DATE] 06:30 Published Unspecified Hourly Rate Int…" at bounding box center [537, 48] width 242 height 578
click at [69, 173] on div at bounding box center [329, 183] width 658 height 366
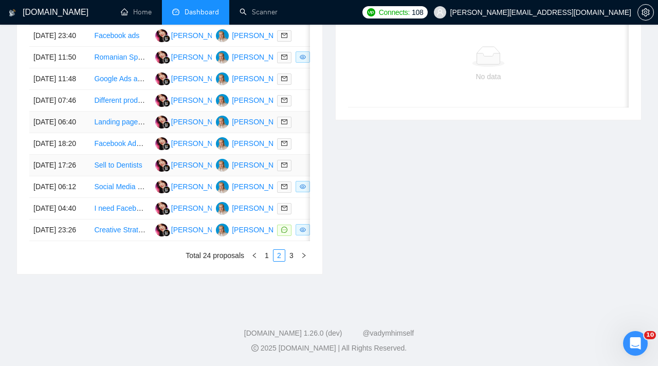
scroll to position [473, 0]
click at [295, 150] on link at bounding box center [286, 144] width 19 height 12
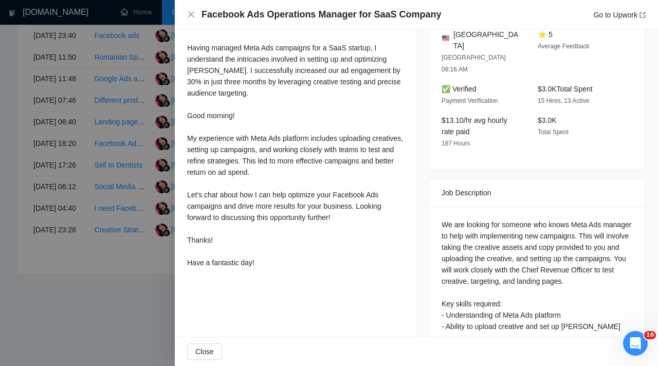
click at [71, 223] on div at bounding box center [329, 183] width 658 height 366
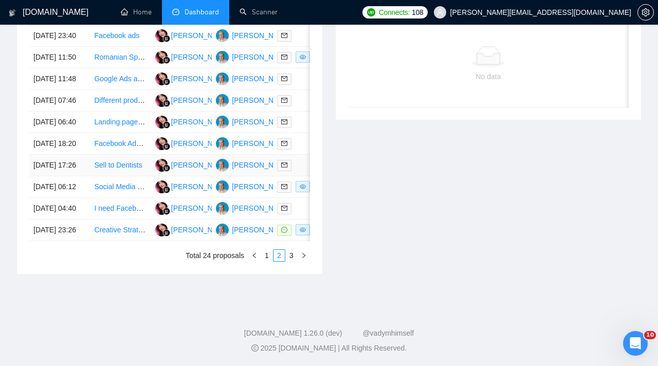
click at [304, 171] on div at bounding box center [303, 165] width 52 height 12
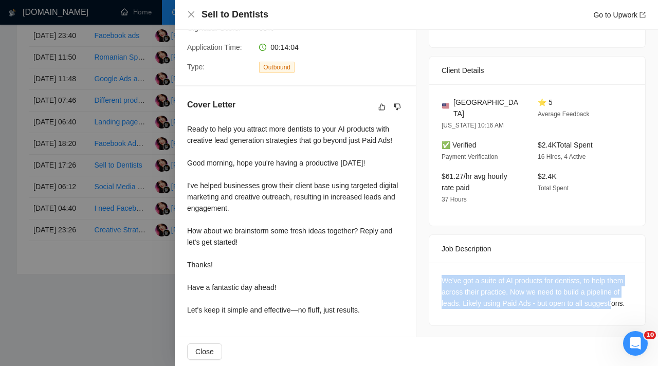
drag, startPoint x: 442, startPoint y: 271, endPoint x: 469, endPoint y: 301, distance: 40.4
click at [470, 301] on div "We've got a suite of AI products for dentists, to help them across their practi…" at bounding box center [537, 292] width 191 height 34
click at [371, 269] on div "Ready to help you attract more dentists to your AI products with creative lead …" at bounding box center [295, 219] width 216 height 192
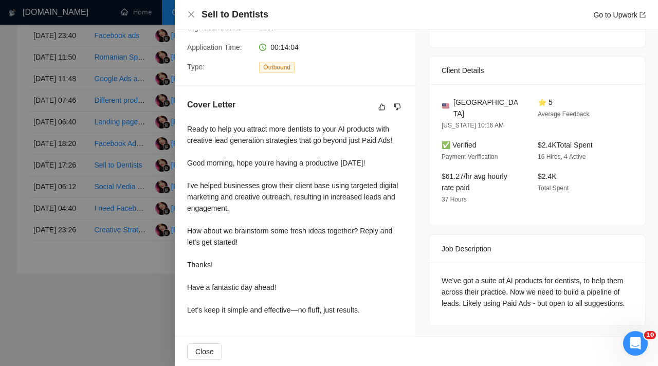
click at [112, 210] on div at bounding box center [329, 183] width 658 height 366
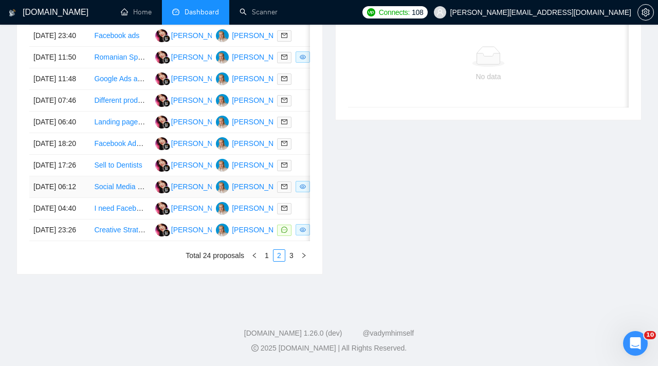
click at [301, 198] on td at bounding box center [303, 187] width 61 height 22
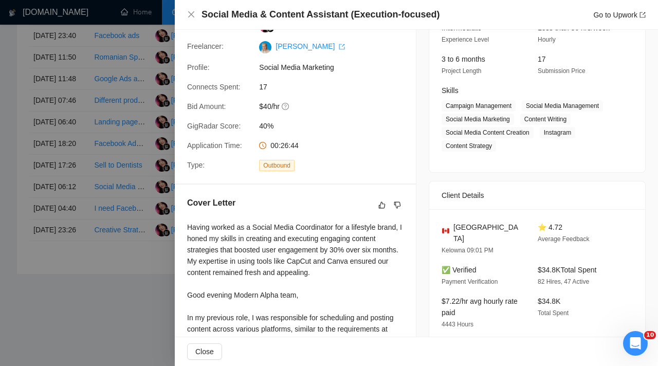
scroll to position [0, 0]
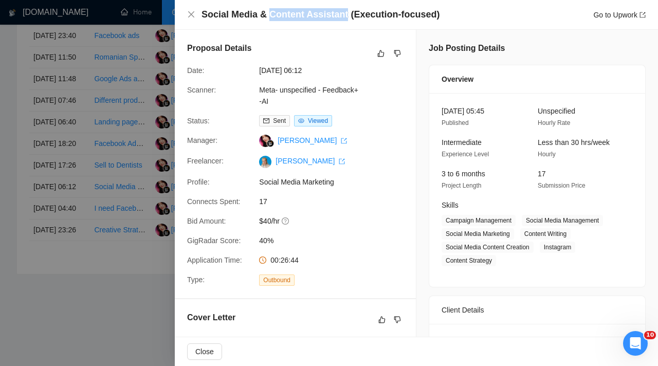
drag, startPoint x: 269, startPoint y: 16, endPoint x: 344, endPoint y: 17, distance: 75.1
click at [345, 17] on h4 "Social Media & Content Assistant (Execution-focused)" at bounding box center [320, 14] width 238 height 13
copy h4 "Content Assistant"
click at [136, 177] on div at bounding box center [329, 183] width 658 height 366
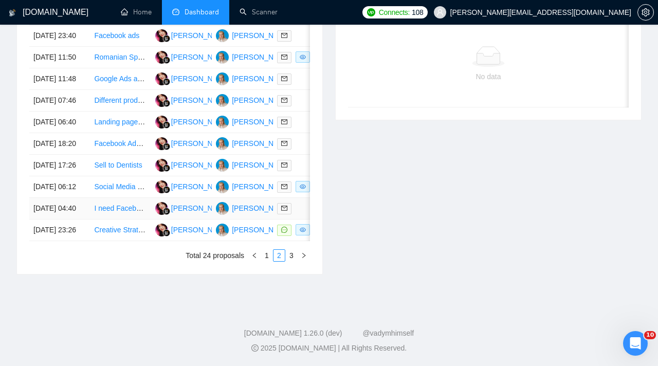
click at [302, 214] on div at bounding box center [303, 209] width 52 height 12
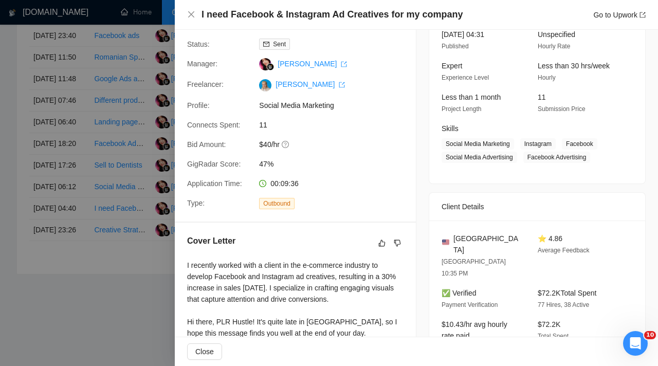
scroll to position [253, 0]
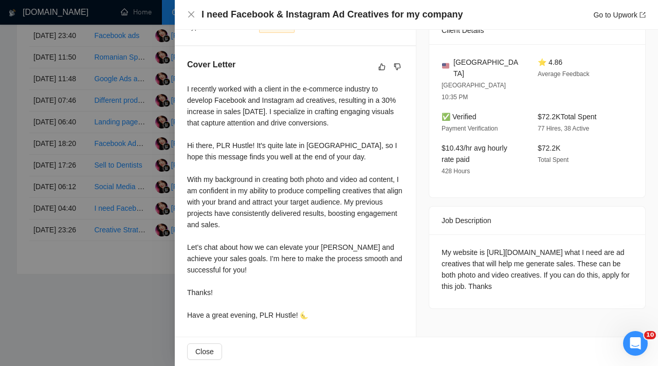
click at [156, 225] on div at bounding box center [329, 183] width 658 height 366
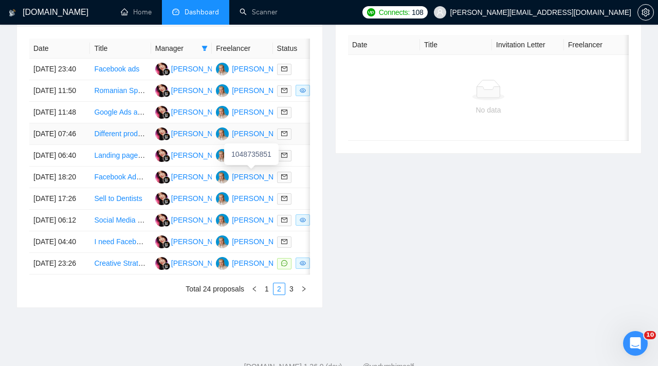
scroll to position [558, 0]
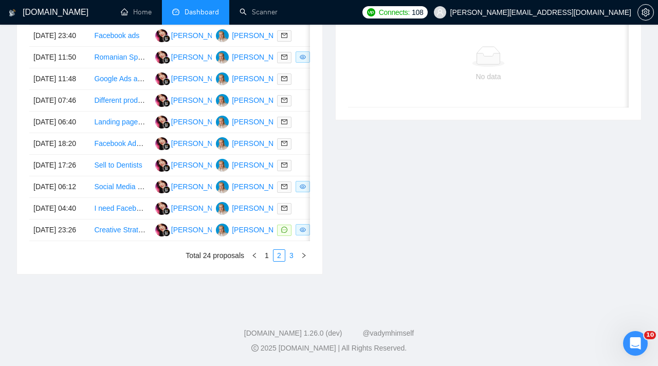
click at [295, 252] on link "3" at bounding box center [291, 255] width 11 height 11
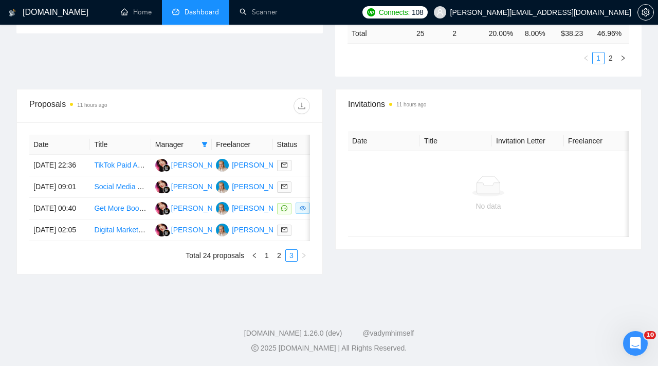
scroll to position [370, 0]
click at [280, 259] on link "2" at bounding box center [278, 255] width 11 height 11
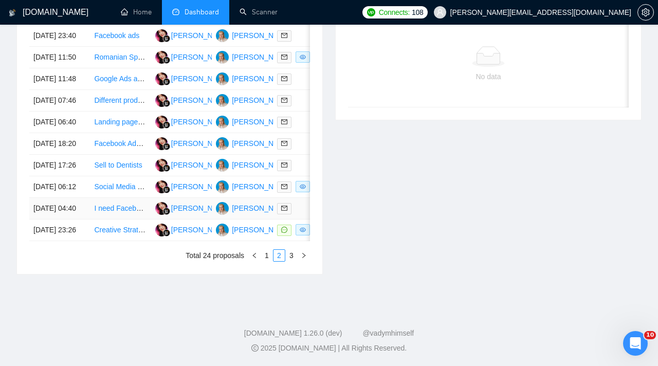
scroll to position [558, 0]
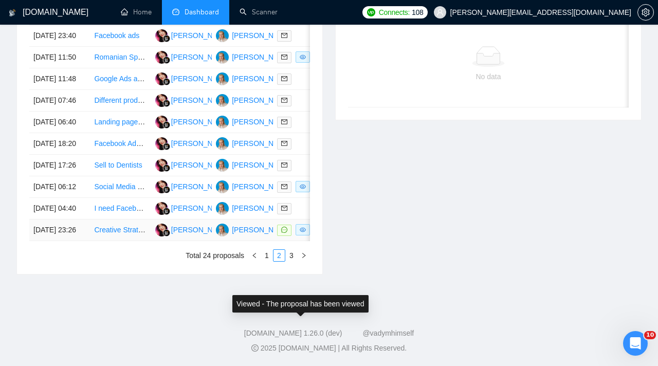
click at [299, 293] on div "Viewed - The proposal has been viewed" at bounding box center [300, 304] width 140 height 22
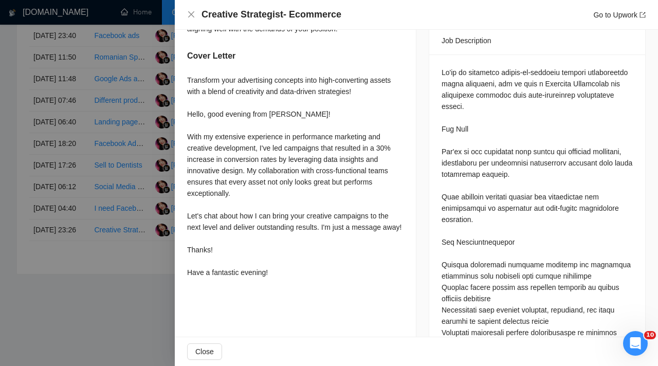
scroll to position [391, 0]
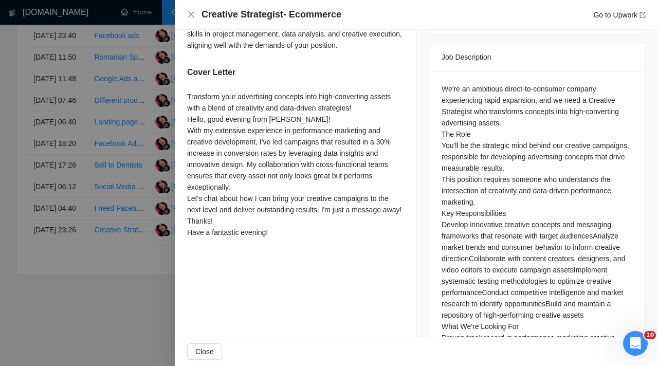
click at [420, 117] on div "Job Posting Details Overview [DATE] 23:14 Published $4000 Fixed Rate Intermedia…" at bounding box center [537, 64] width 242 height 850
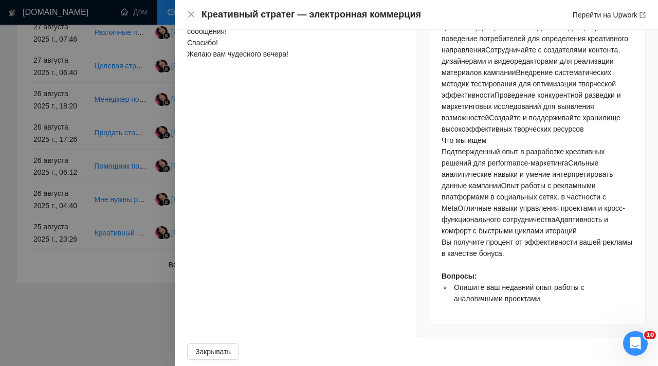
scroll to position [752, 0]
click at [442, 209] on div "Мы — амбициозная компания, работающая напрямую с потребителями и переживающая с…" at bounding box center [537, 78] width 191 height 452
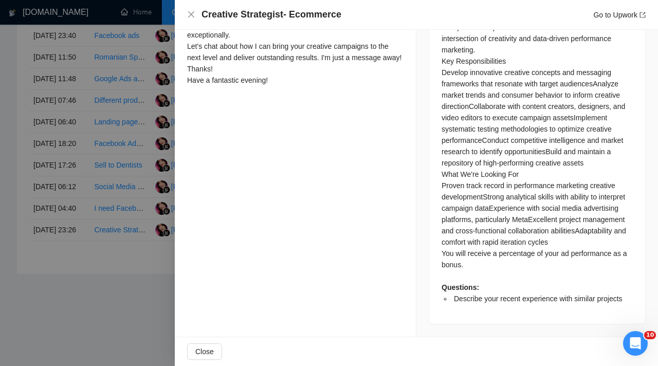
scroll to position [684, 0]
click at [483, 115] on div "We're an ambitious direct-to-consumer company experiencing rapid expansion, and…" at bounding box center [537, 117] width 191 height 373
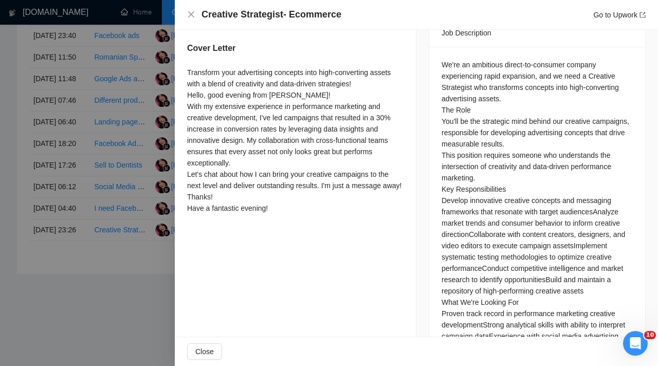
scroll to position [412, 0]
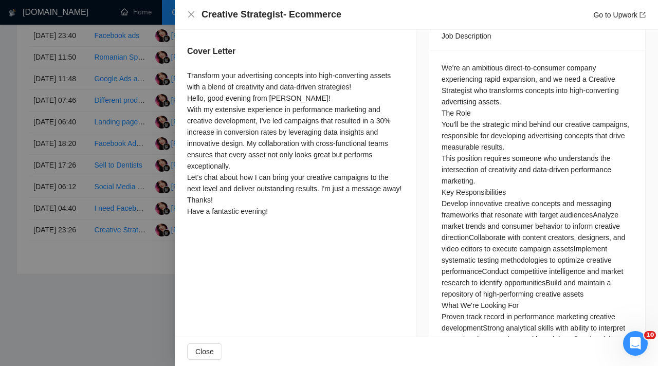
click at [444, 62] on div "We're an ambitious direct-to-consumer company experiencing rapid expansion, and…" at bounding box center [537, 248] width 191 height 373
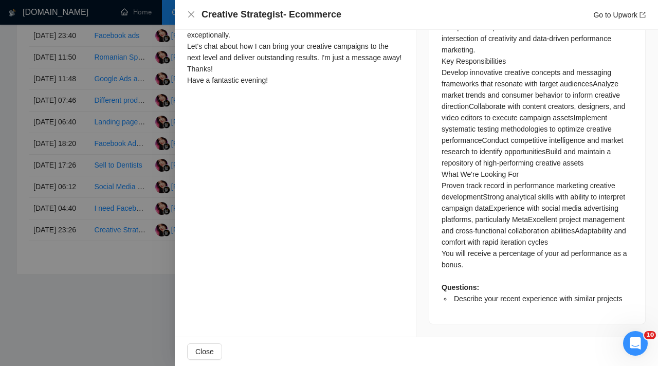
scroll to position [689, 0]
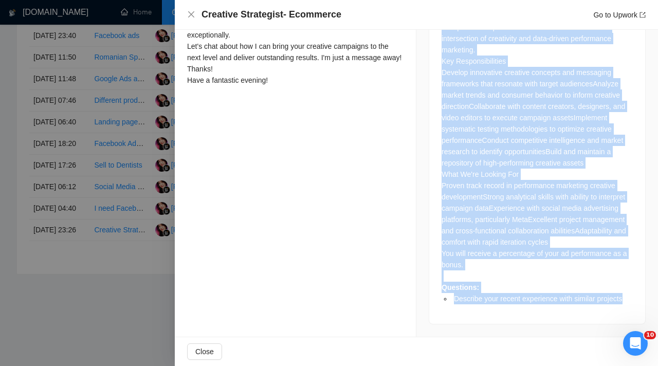
click at [630, 300] on li "Describe your recent experience with similar projects" at bounding box center [542, 298] width 181 height 11
copy div "We're an ambitious direct-to-consumer company experiencing rapid expansion, and…"
click at [621, 11] on link "Go to Upwork" at bounding box center [619, 15] width 52 height 8
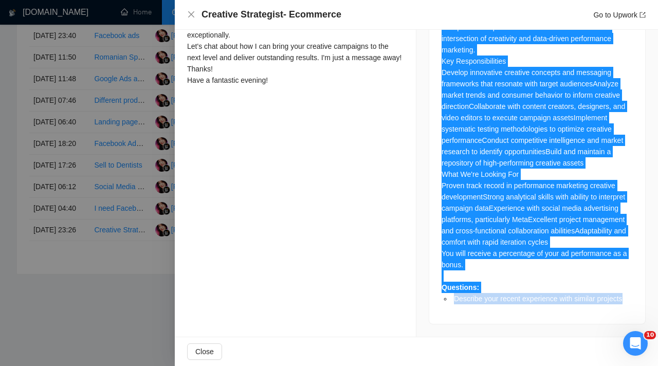
click at [143, 136] on div at bounding box center [329, 183] width 658 height 366
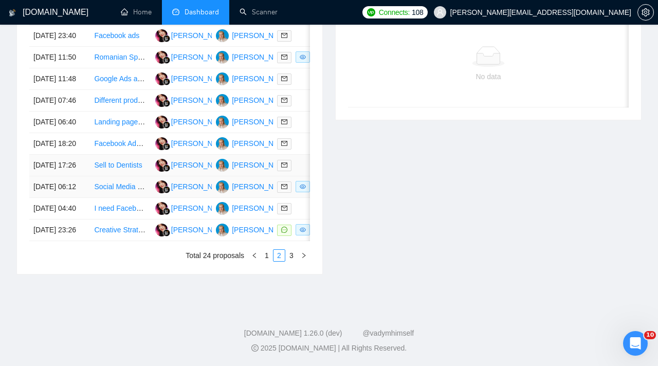
scroll to position [471, 0]
click at [290, 261] on link "3" at bounding box center [291, 255] width 11 height 11
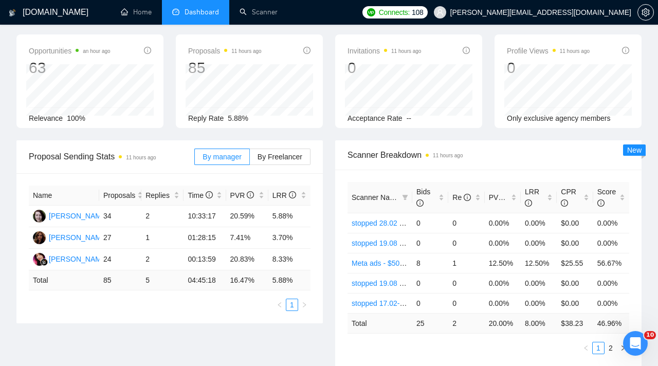
scroll to position [0, 0]
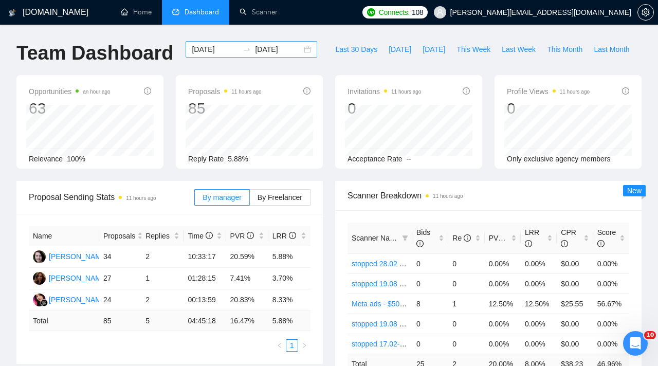
click at [225, 50] on input "[DATE]" at bounding box center [215, 49] width 47 height 11
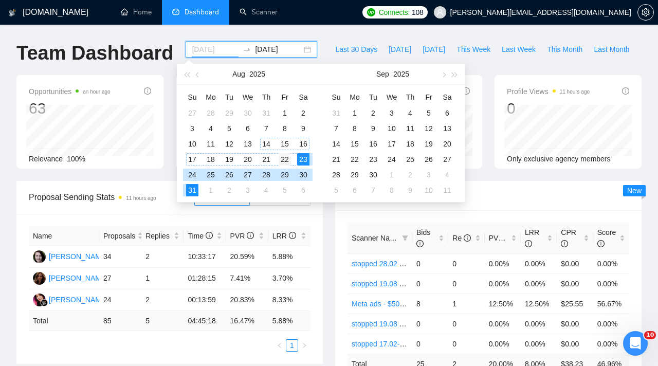
type input "[DATE]"
click at [288, 157] on div "22" at bounding box center [285, 159] width 12 height 12
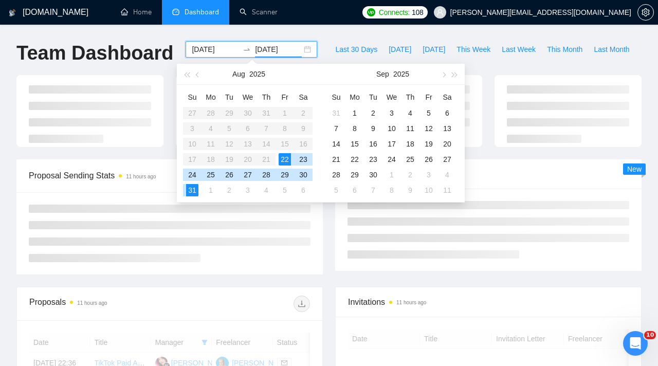
type input "[DATE]"
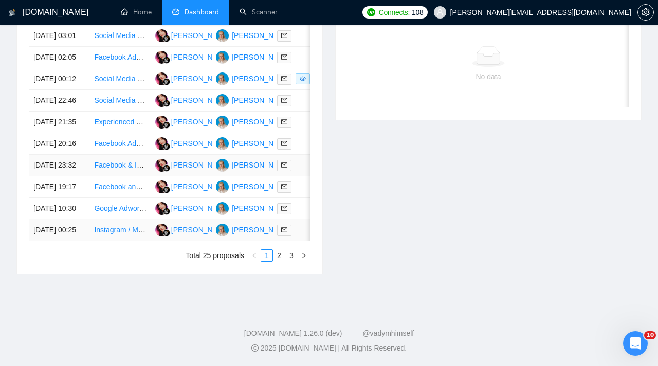
scroll to position [535, 0]
click at [292, 261] on link "3" at bounding box center [291, 255] width 11 height 11
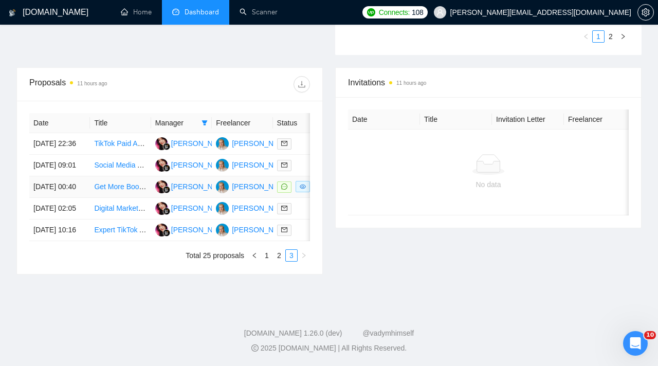
scroll to position [401, 0]
click at [299, 224] on div at bounding box center [303, 230] width 52 height 12
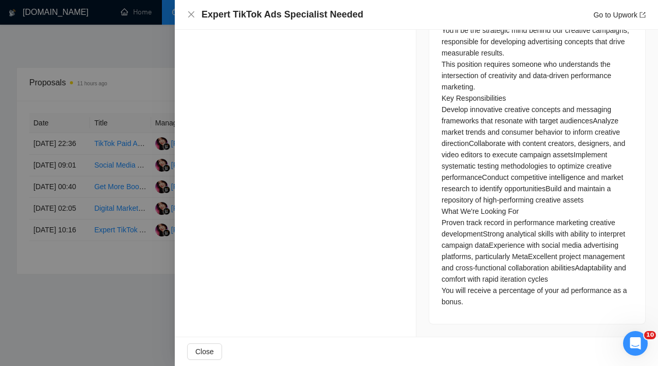
scroll to position [810, 0]
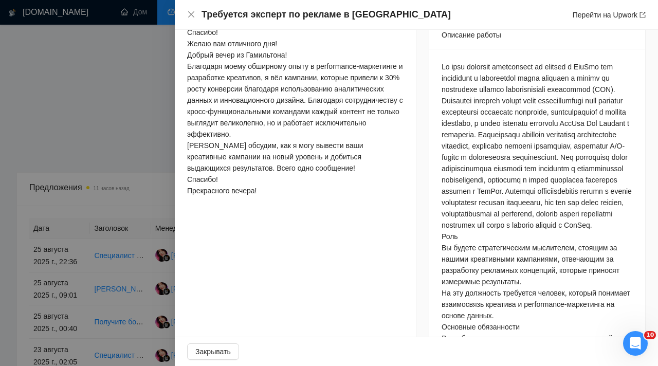
scroll to position [557, 0]
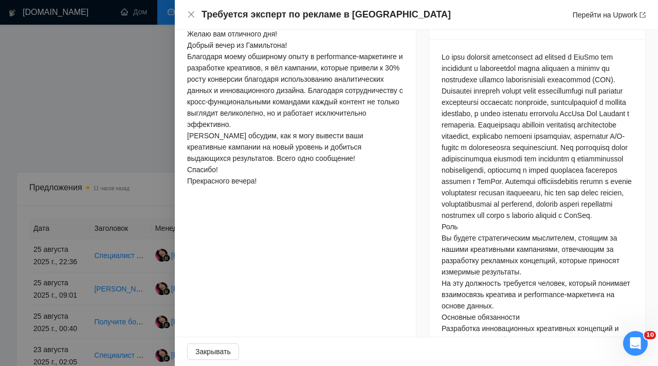
click at [102, 298] on div at bounding box center [329, 183] width 658 height 366
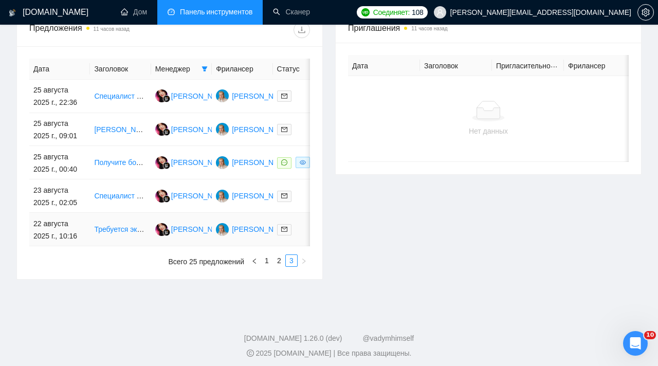
scroll to position [582, 0]
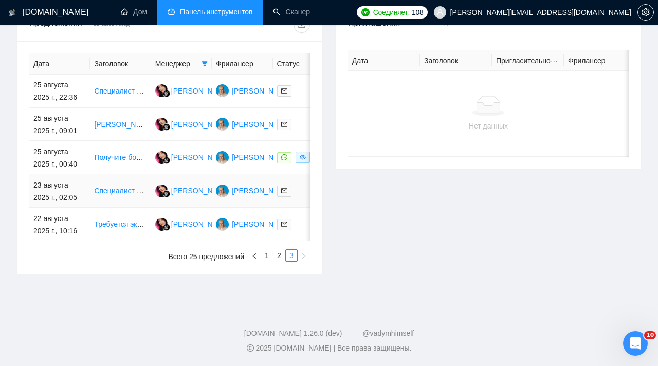
click at [306, 195] on div at bounding box center [303, 191] width 52 height 12
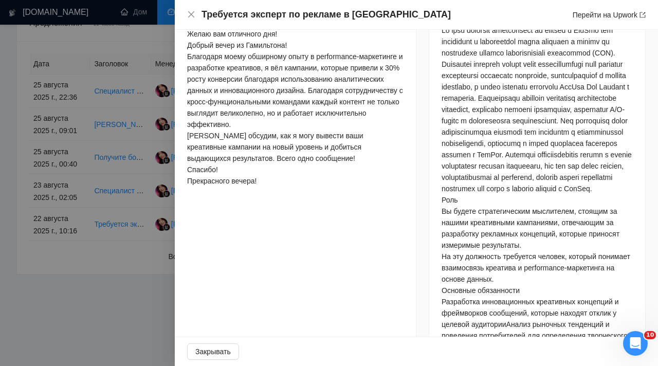
click at [155, 250] on div at bounding box center [329, 183] width 658 height 366
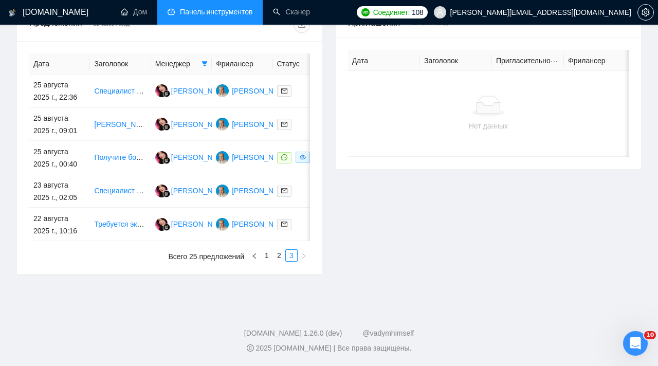
scroll to position [401, 0]
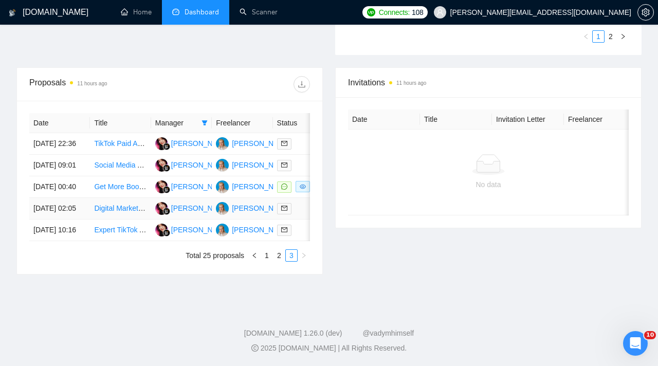
click at [297, 203] on div at bounding box center [303, 209] width 52 height 12
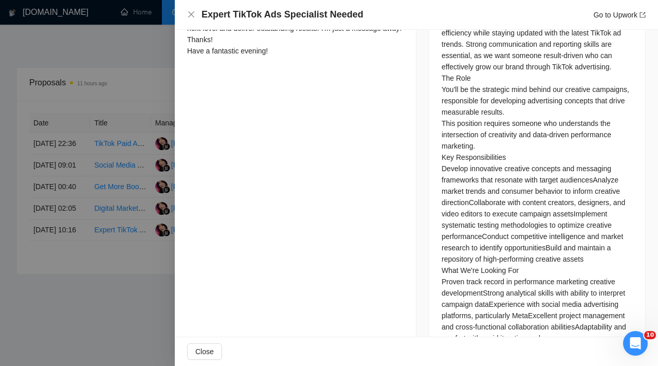
scroll to position [584, 0]
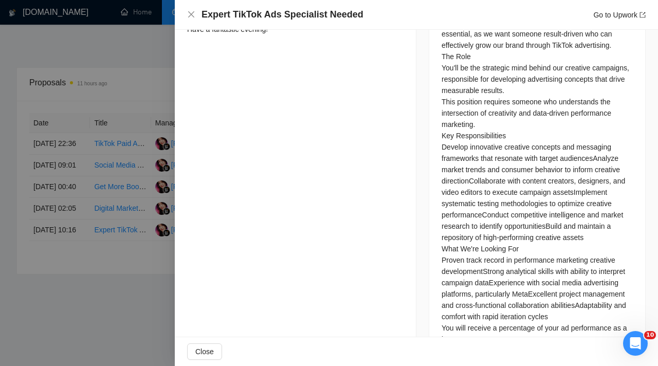
click at [151, 268] on div at bounding box center [329, 183] width 658 height 366
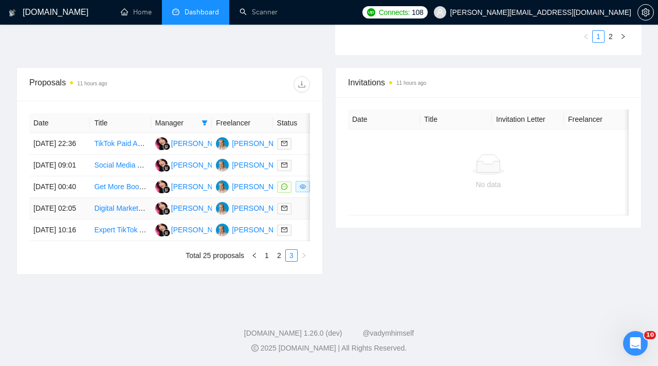
click at [296, 203] on div at bounding box center [303, 209] width 52 height 12
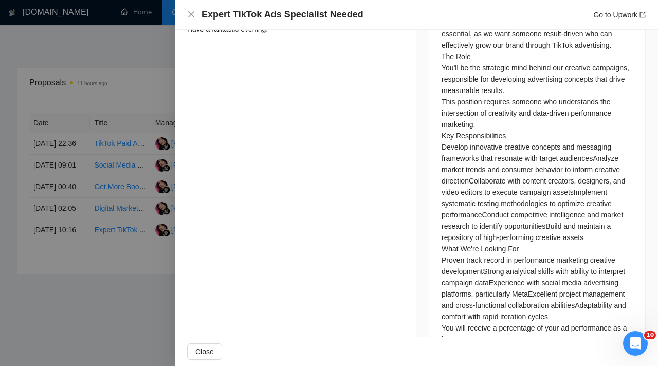
click at [130, 241] on div at bounding box center [329, 183] width 658 height 366
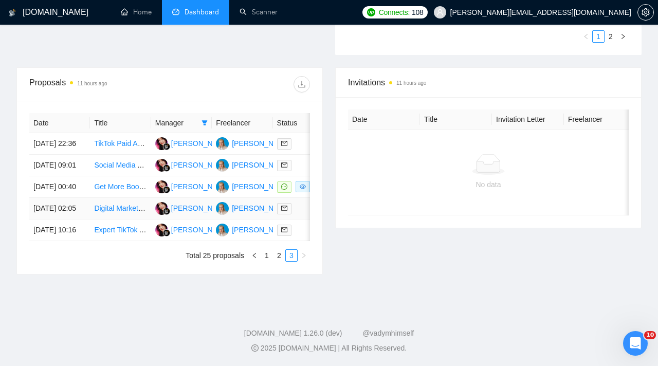
click at [127, 204] on link "Digital Marketing Specialist for Google and Meta Ads" at bounding box center [178, 208] width 168 height 8
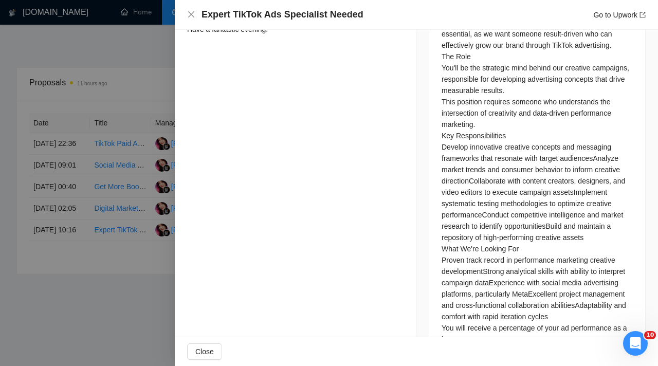
click at [154, 117] on div at bounding box center [329, 183] width 658 height 366
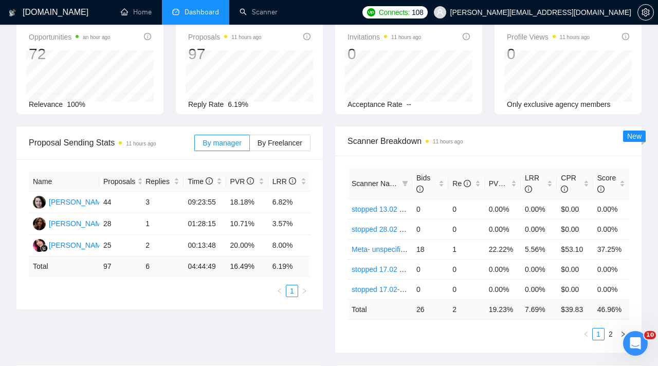
scroll to position [0, 0]
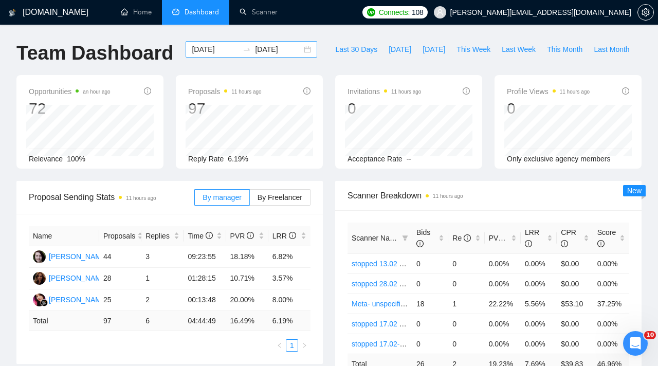
click at [229, 52] on input "[DATE]" at bounding box center [215, 49] width 47 height 11
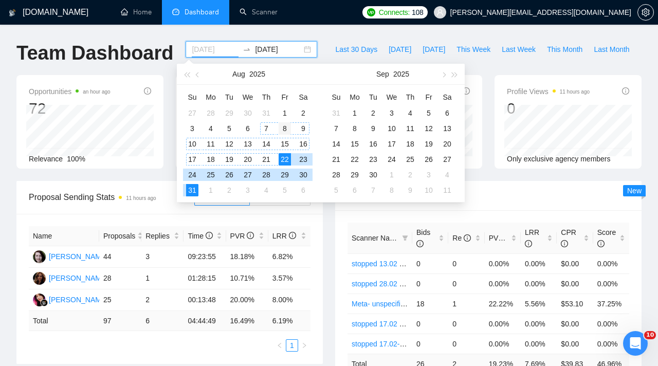
type input "[DATE]"
click at [282, 129] on div "8" at bounding box center [285, 128] width 12 height 12
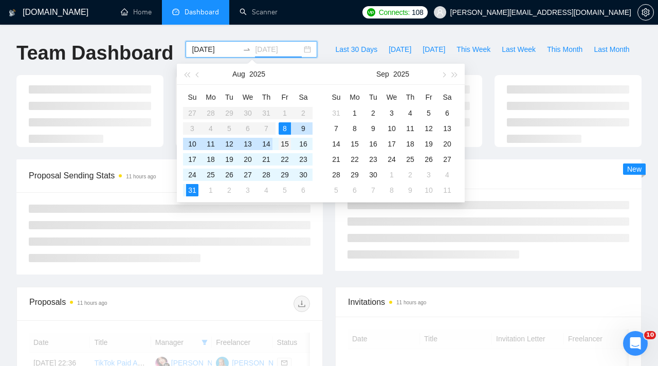
type input "[DATE]"
click at [286, 145] on div "15" at bounding box center [285, 144] width 12 height 12
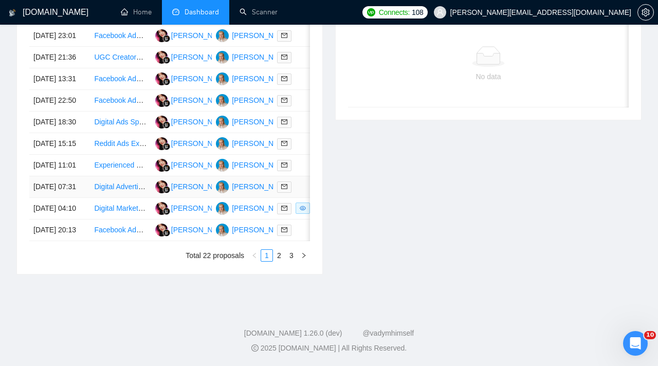
scroll to position [529, 0]
click at [295, 261] on link "3" at bounding box center [291, 255] width 11 height 11
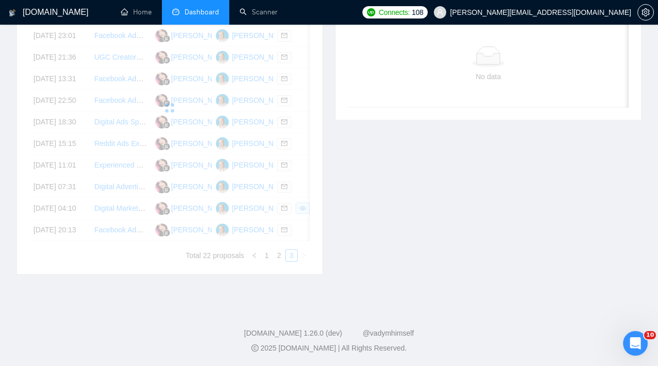
scroll to position [307, 0]
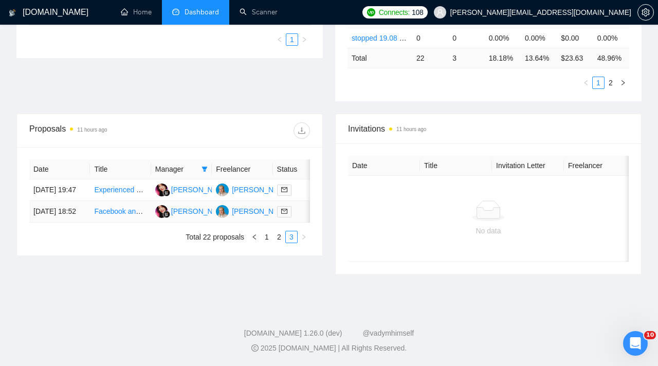
click at [299, 217] on div at bounding box center [303, 212] width 52 height 12
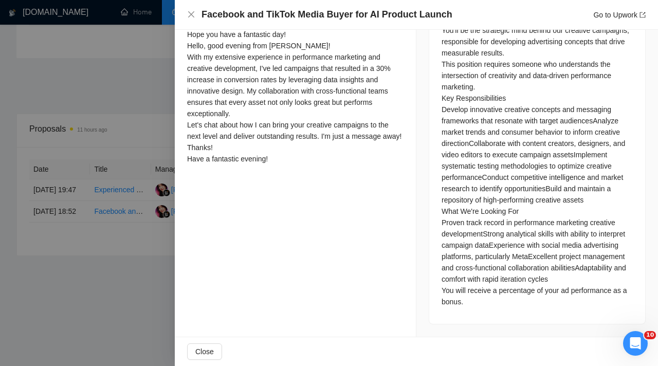
scroll to position [758, 0]
click at [99, 249] on div at bounding box center [329, 183] width 658 height 366
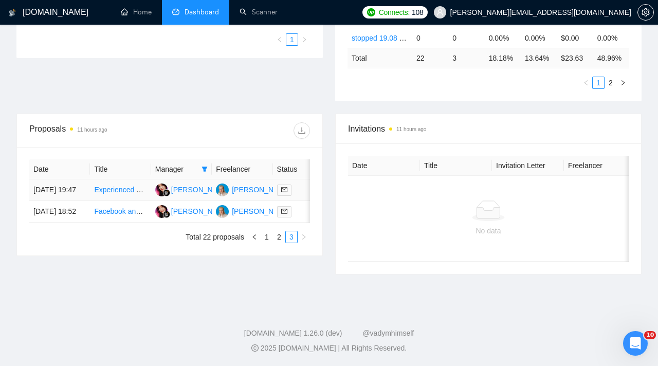
click at [302, 196] on div at bounding box center [303, 190] width 52 height 12
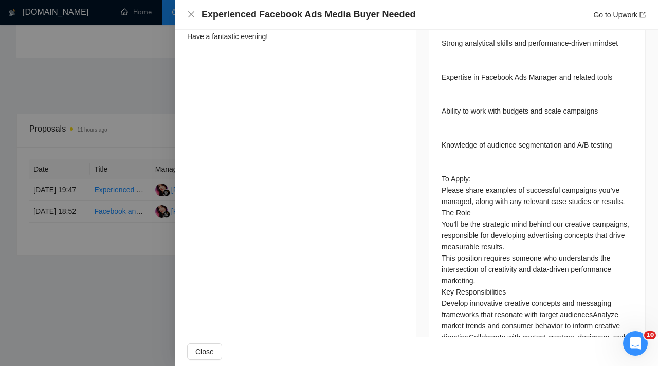
click at [102, 279] on div at bounding box center [329, 183] width 658 height 366
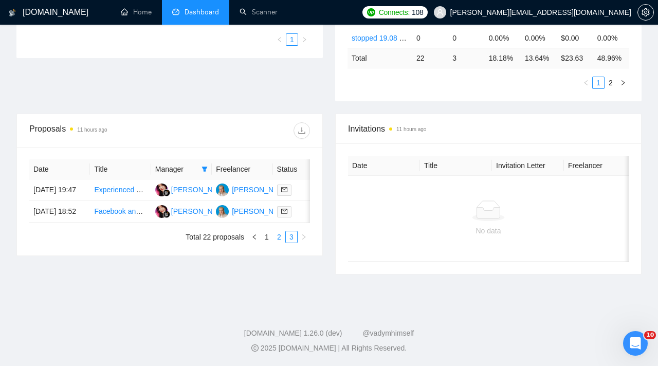
click at [278, 243] on link "2" at bounding box center [278, 236] width 11 height 11
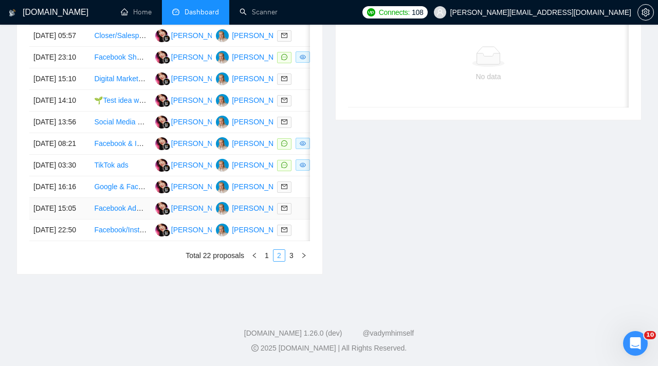
scroll to position [558, 0]
click at [306, 224] on div at bounding box center [303, 230] width 52 height 12
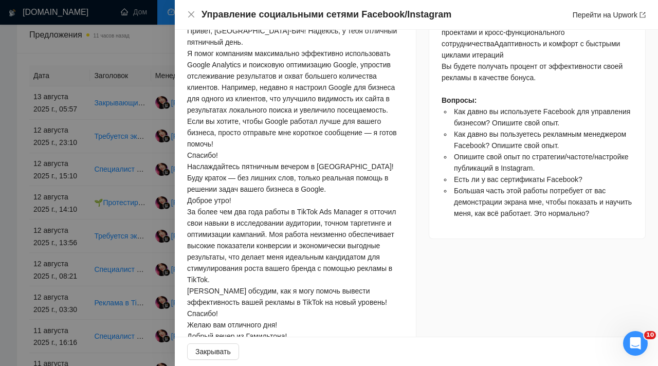
scroll to position [816, 0]
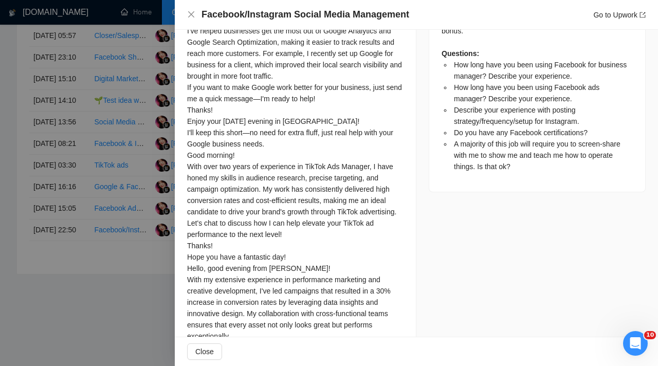
click at [102, 172] on div at bounding box center [329, 183] width 658 height 366
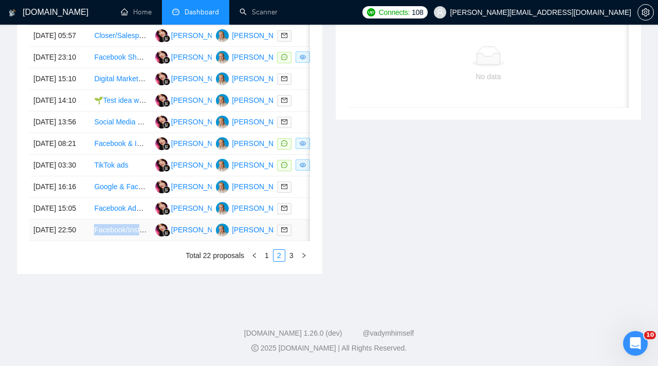
copy link "Facebook/Instagram Social Media Management"
click at [127, 227] on link "Facebook/Instagram Social Media Management" at bounding box center [170, 230] width 153 height 8
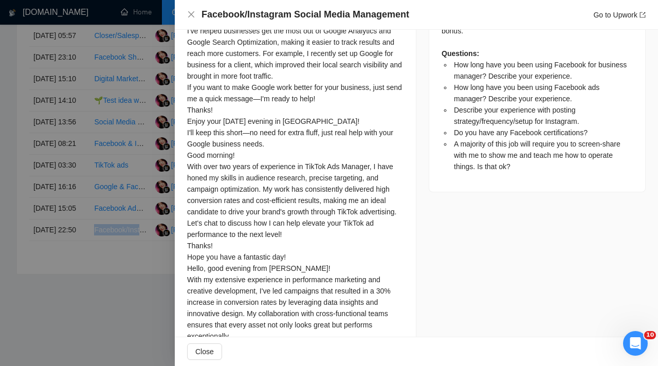
click at [151, 117] on div at bounding box center [329, 183] width 658 height 366
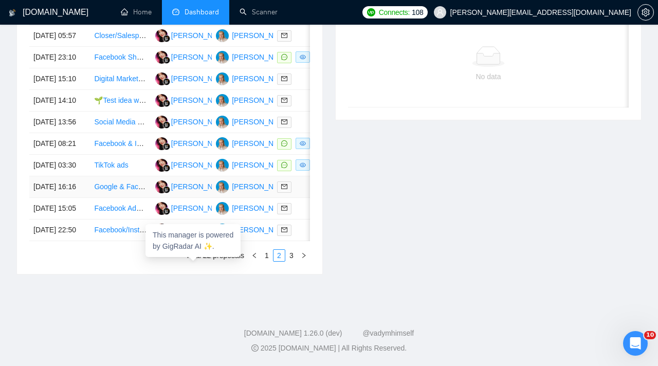
scroll to position [517, 0]
click at [301, 155] on td at bounding box center [303, 144] width 61 height 22
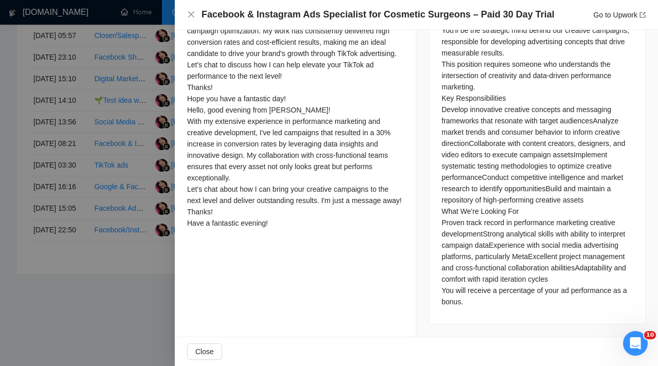
click at [145, 213] on div at bounding box center [329, 183] width 658 height 366
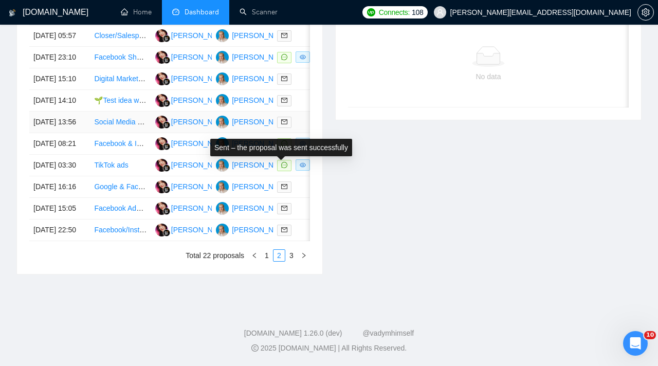
scroll to position [478, 0]
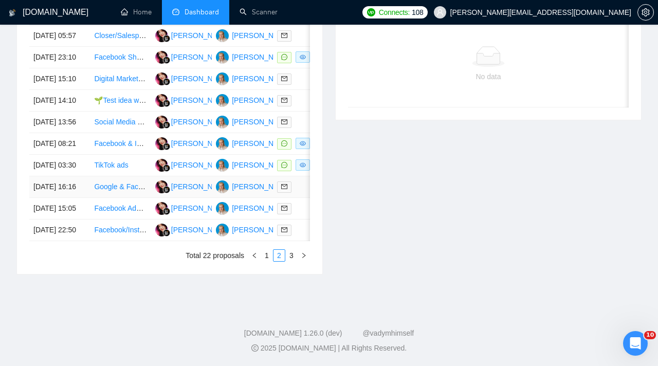
click at [305, 193] on div at bounding box center [303, 187] width 52 height 12
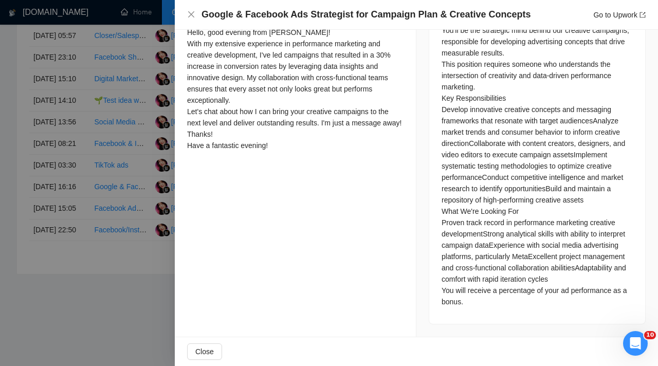
click at [121, 245] on div at bounding box center [329, 183] width 658 height 366
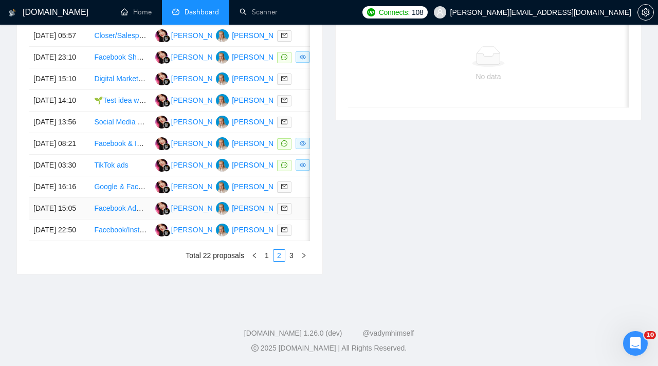
click at [300, 214] on div at bounding box center [303, 209] width 52 height 12
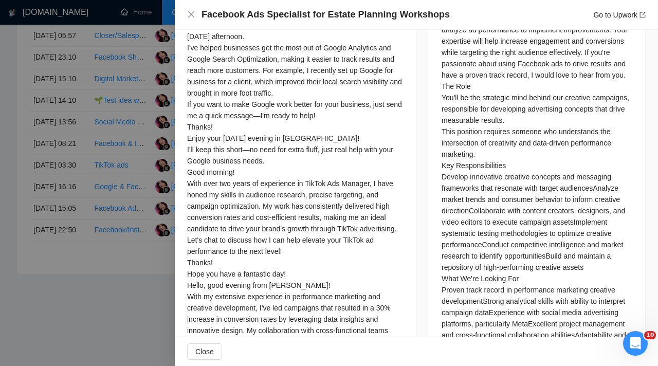
scroll to position [530, 0]
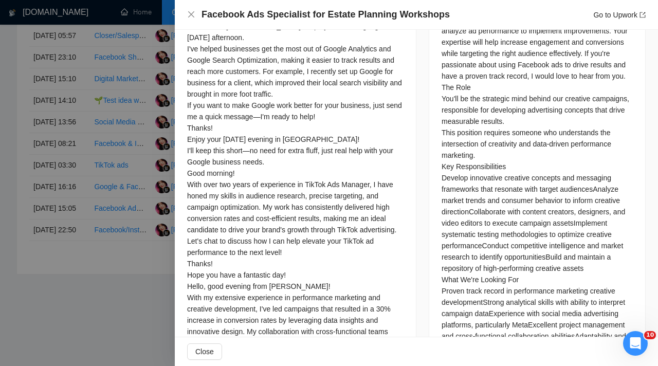
click at [132, 276] on div at bounding box center [329, 183] width 658 height 366
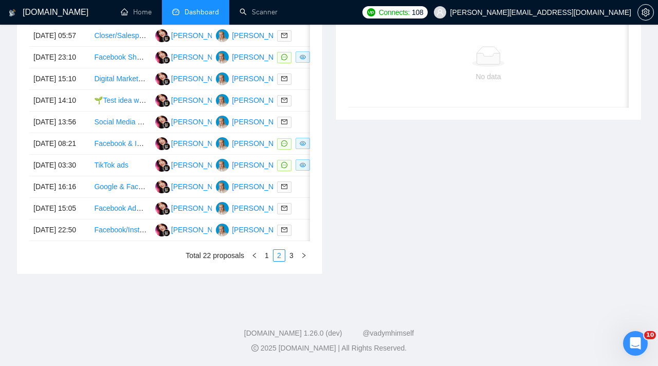
click at [310, 274] on div "Date Title Manager Freelancer Status [DATE] 05:57 Closer/Salesperson [PERSON_NA…" at bounding box center [169, 133] width 305 height 281
click at [297, 214] on div at bounding box center [303, 209] width 52 height 12
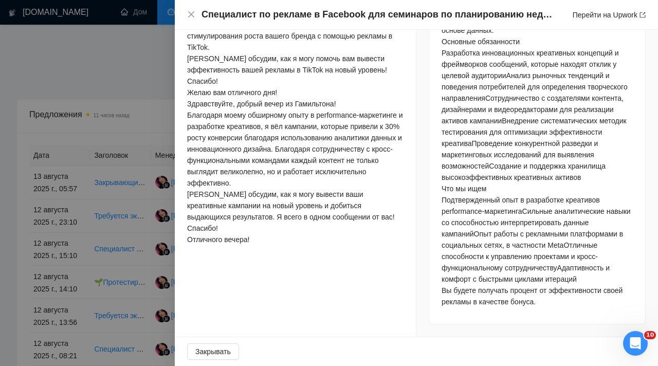
scroll to position [814, 0]
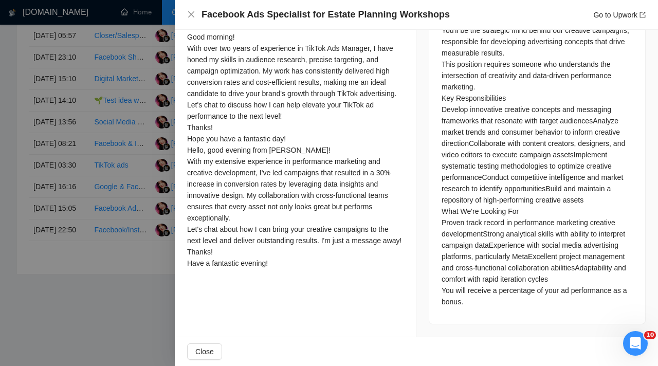
click at [262, 89] on div "I recently worked with a client to boost attendance at their workshops, and by …" at bounding box center [295, 2] width 216 height 531
click at [169, 190] on div at bounding box center [329, 183] width 658 height 366
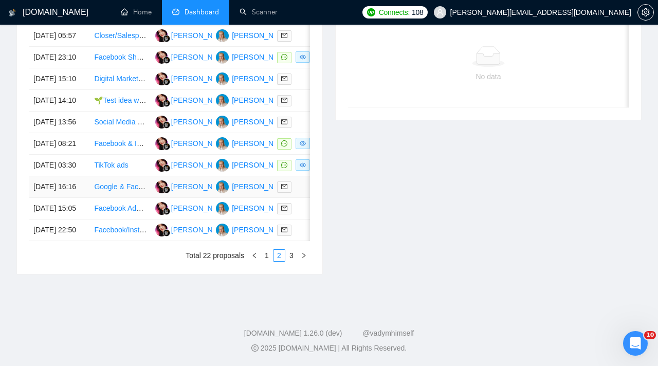
click at [308, 198] on td at bounding box center [303, 187] width 61 height 22
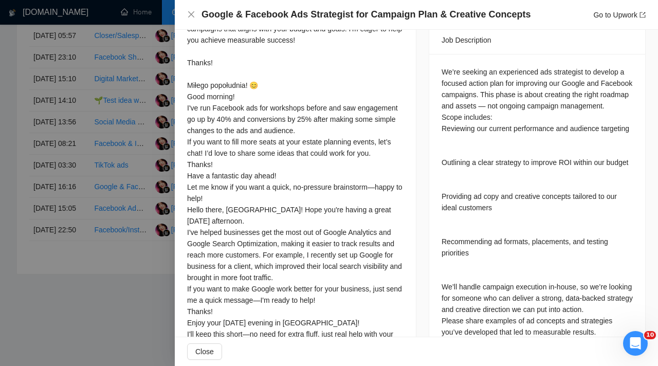
scroll to position [462, 0]
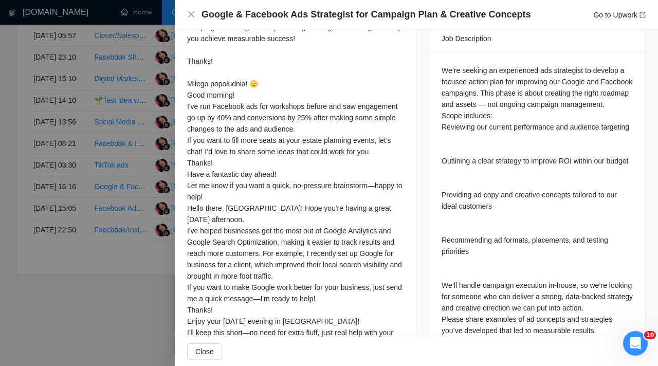
click at [102, 128] on div at bounding box center [329, 183] width 658 height 366
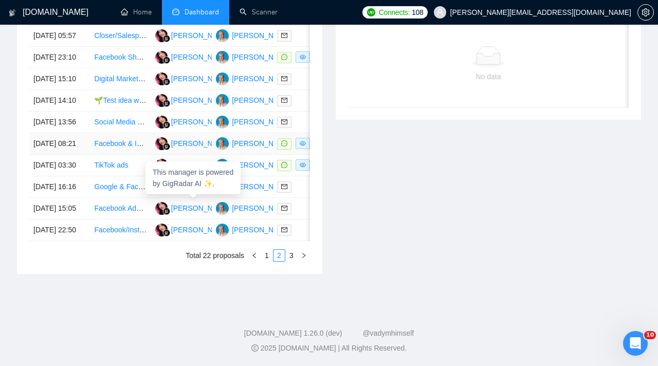
scroll to position [446, 0]
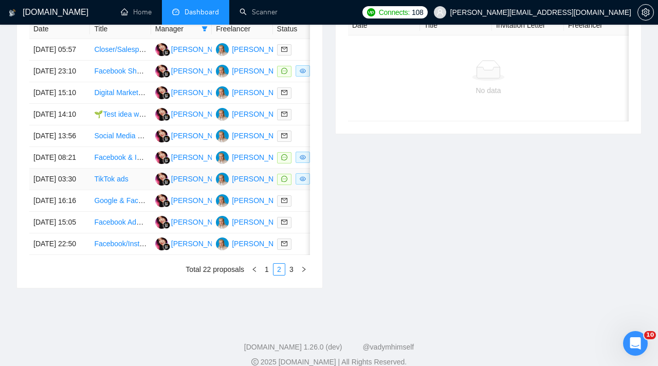
click at [304, 190] on td at bounding box center [303, 180] width 61 height 22
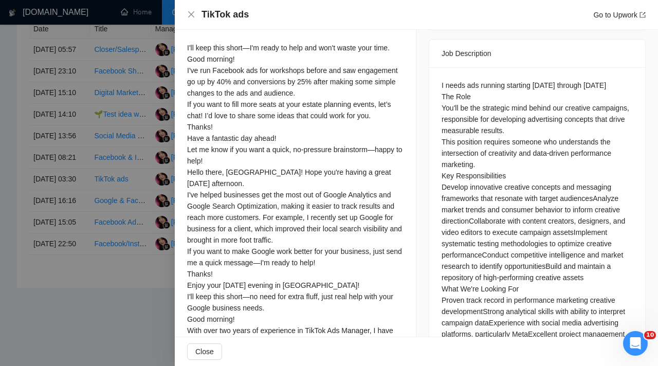
scroll to position [490, 0]
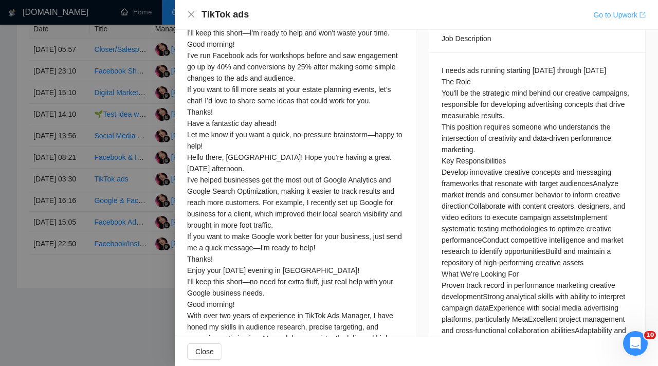
click at [595, 11] on link "Go to Upwork" at bounding box center [619, 15] width 52 height 8
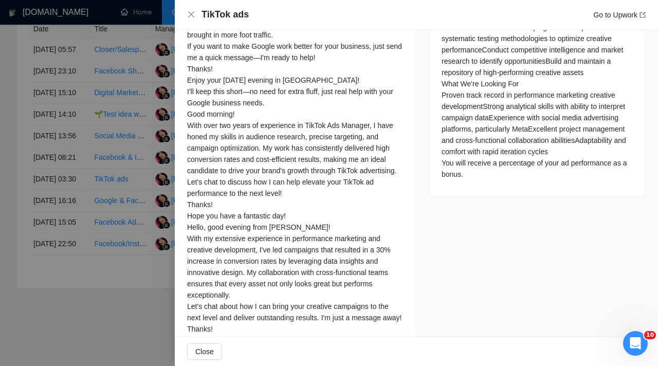
scroll to position [723, 0]
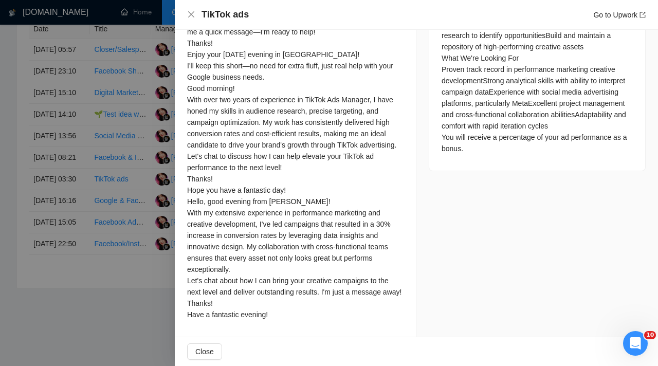
click at [145, 177] on div at bounding box center [329, 183] width 658 height 366
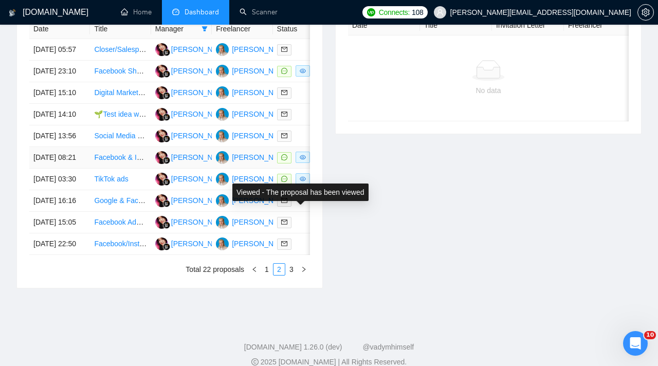
click at [303, 169] on td at bounding box center [303, 158] width 61 height 22
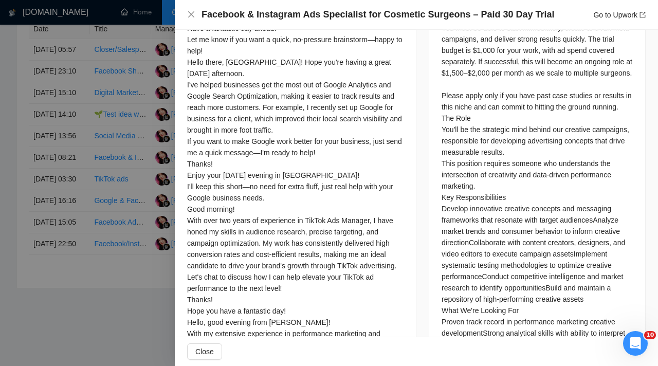
scroll to position [586, 0]
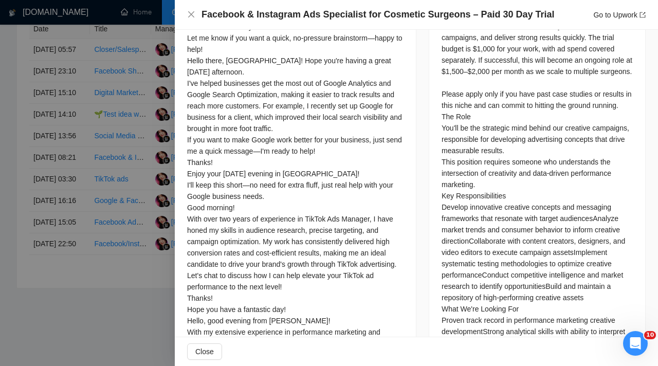
click at [84, 172] on div at bounding box center [329, 183] width 658 height 366
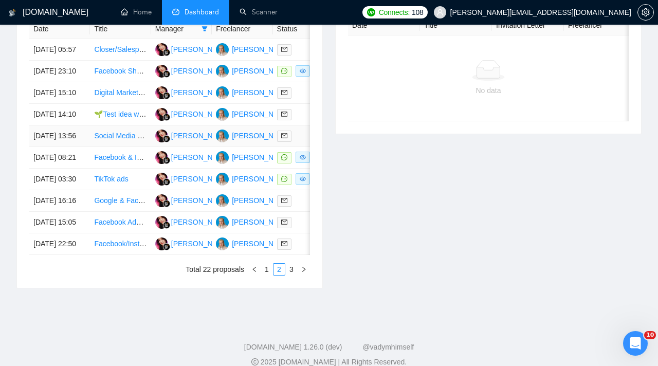
click at [296, 142] on div at bounding box center [303, 136] width 52 height 12
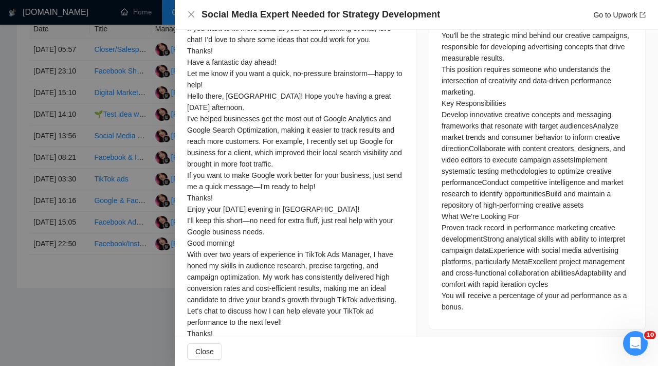
scroll to position [598, 0]
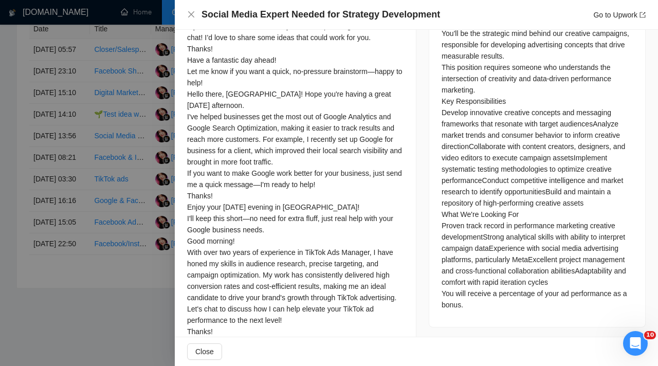
click at [61, 103] on div at bounding box center [329, 183] width 658 height 366
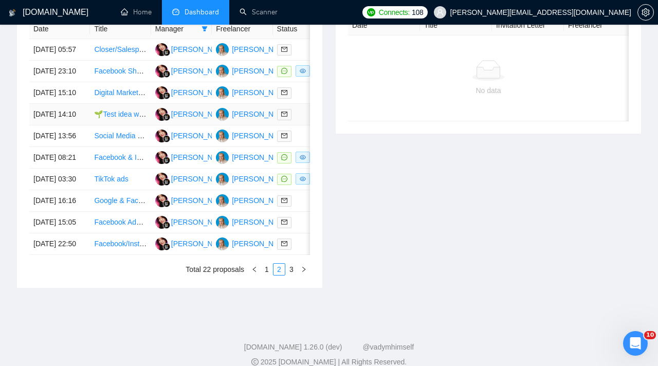
click at [300, 120] on div at bounding box center [303, 114] width 52 height 12
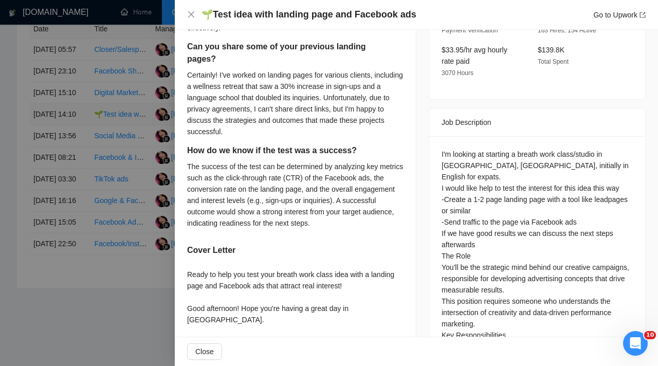
scroll to position [344, 0]
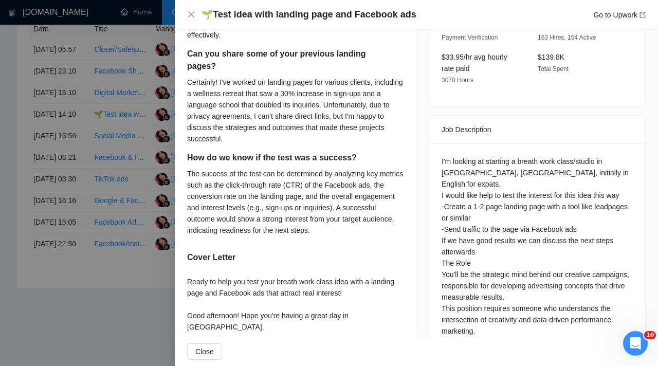
click at [66, 187] on div at bounding box center [329, 183] width 658 height 366
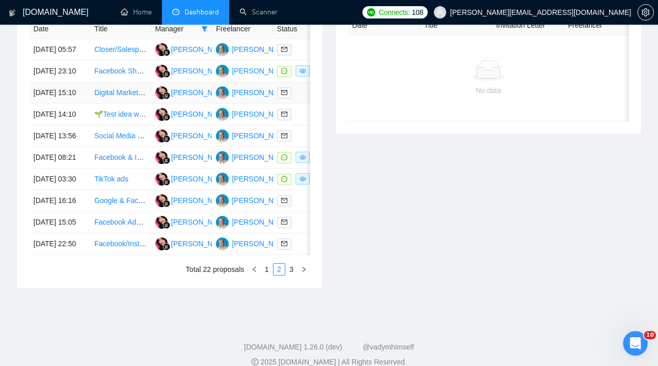
click at [309, 99] on div at bounding box center [303, 93] width 52 height 12
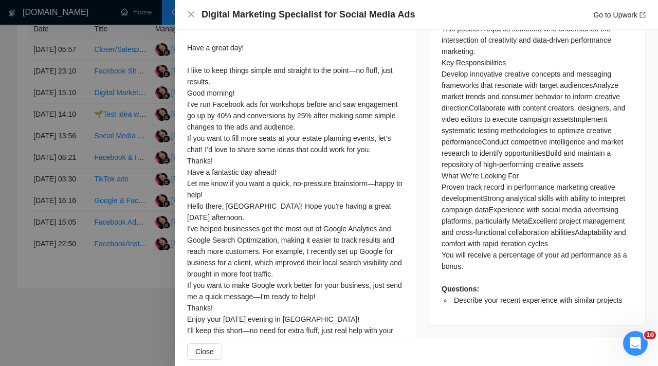
scroll to position [612, 0]
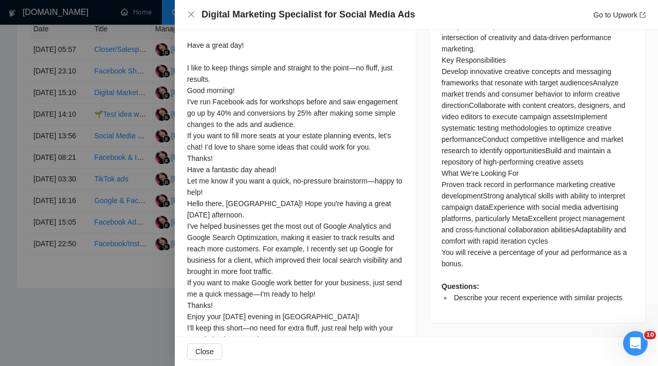
click at [120, 168] on div at bounding box center [329, 183] width 658 height 366
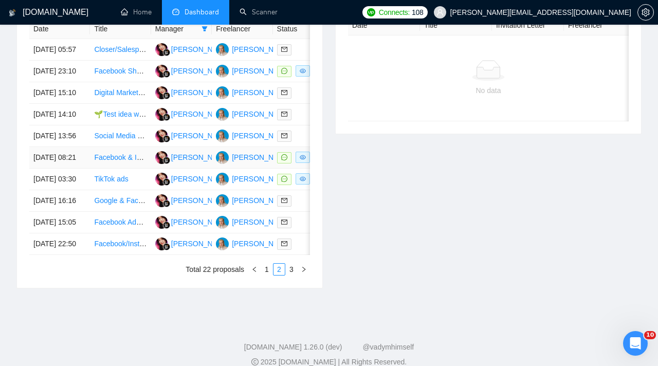
click at [302, 169] on td at bounding box center [303, 158] width 61 height 22
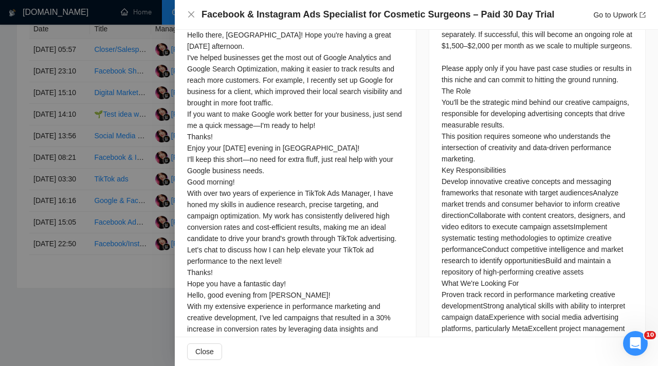
click at [139, 227] on div at bounding box center [329, 183] width 658 height 366
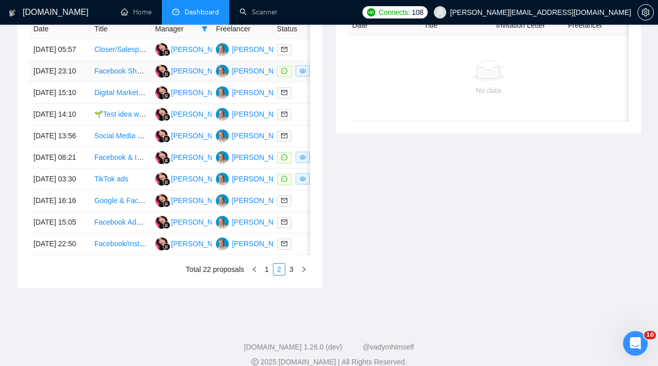
click at [302, 82] on td at bounding box center [303, 72] width 61 height 22
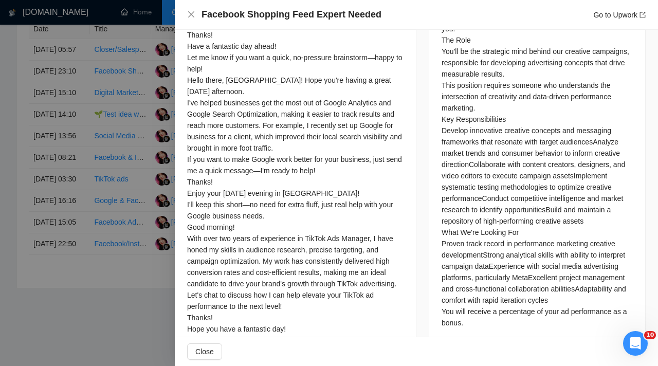
click at [161, 201] on div at bounding box center [329, 183] width 658 height 366
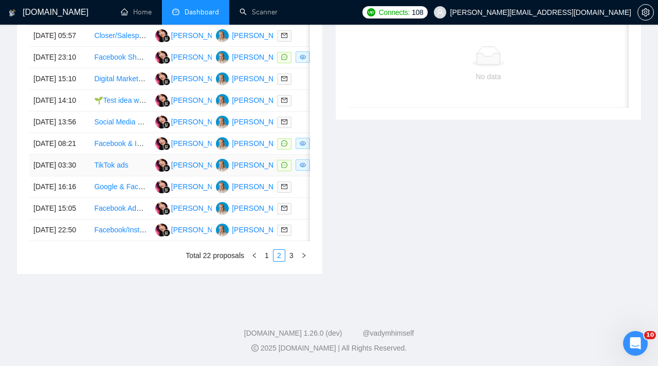
scroll to position [472, 0]
click at [305, 219] on td at bounding box center [303, 209] width 61 height 22
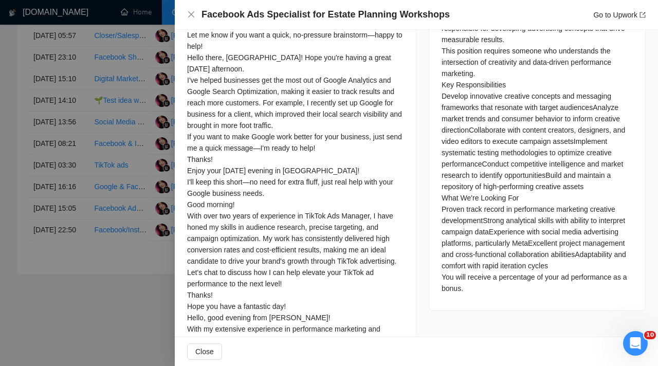
click at [138, 271] on div at bounding box center [329, 183] width 658 height 366
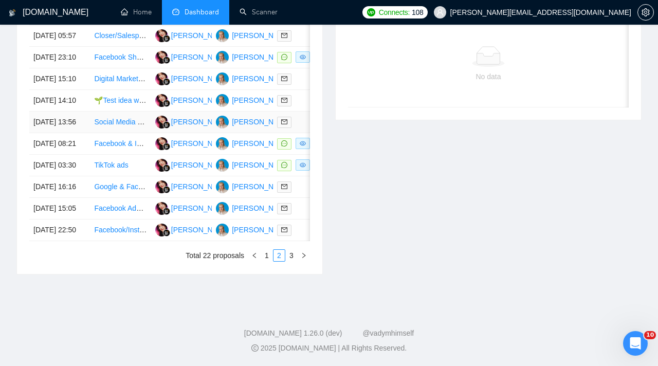
scroll to position [558, 0]
click at [266, 256] on link "1" at bounding box center [266, 255] width 11 height 11
click at [302, 228] on div at bounding box center [303, 230] width 52 height 12
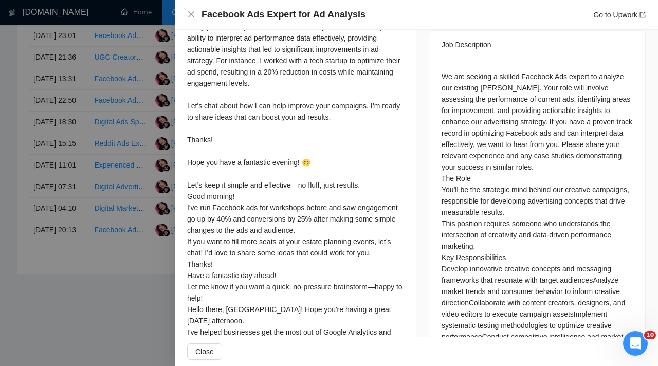
scroll to position [420, 0]
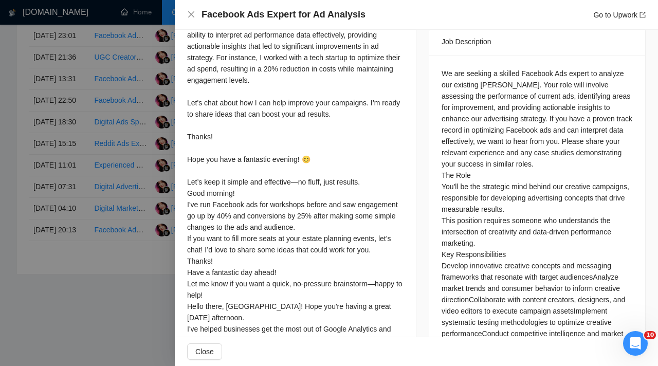
click at [91, 159] on div at bounding box center [329, 183] width 658 height 366
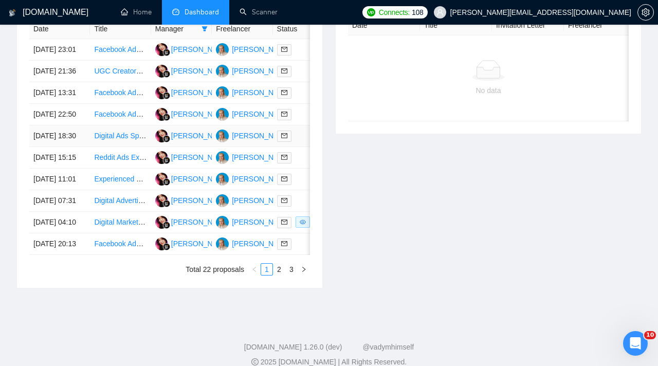
scroll to position [444, 0]
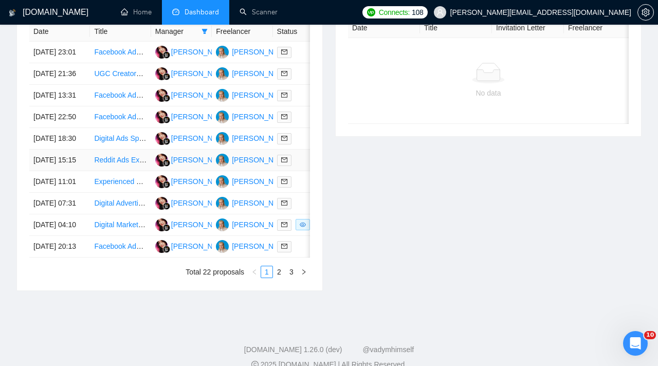
click at [306, 171] on td at bounding box center [303, 161] width 61 height 22
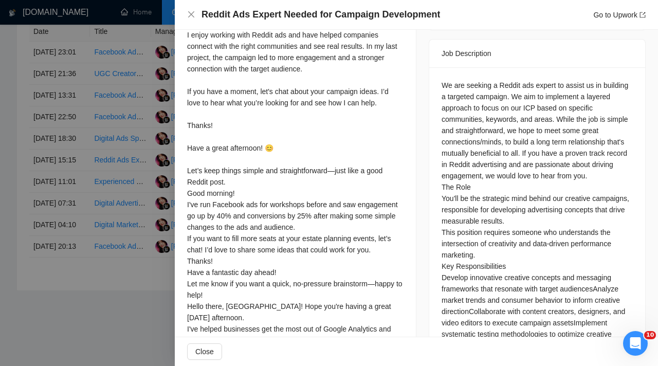
click at [144, 279] on div at bounding box center [329, 183] width 658 height 366
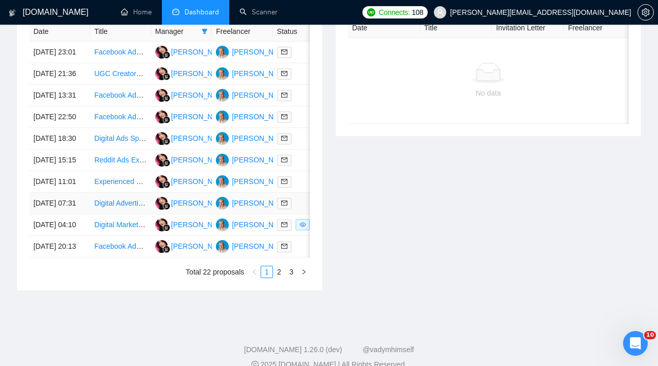
click at [304, 209] on div at bounding box center [303, 203] width 52 height 12
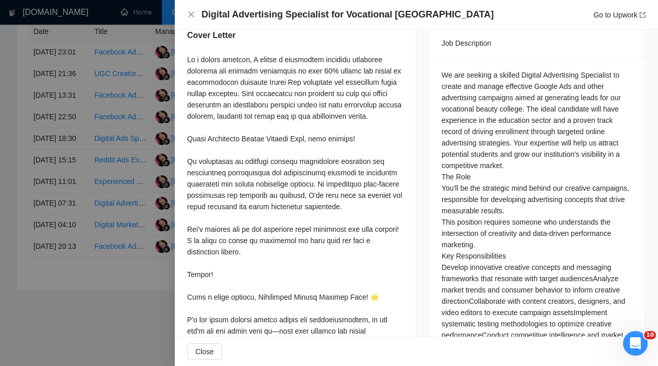
scroll to position [420, 0]
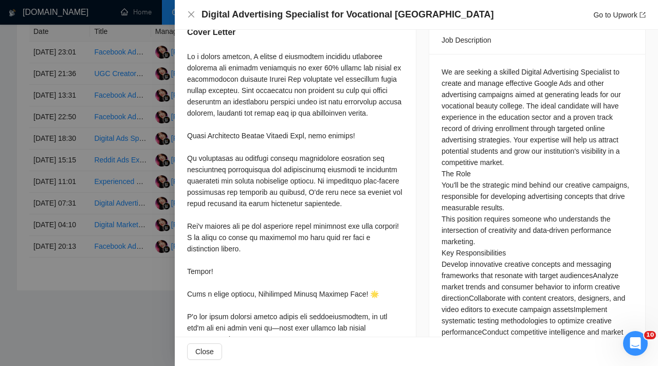
click at [56, 255] on div at bounding box center [329, 183] width 658 height 366
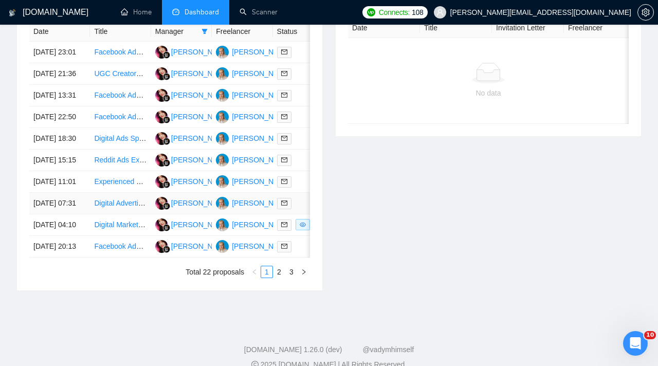
click at [303, 209] on div at bounding box center [303, 203] width 52 height 12
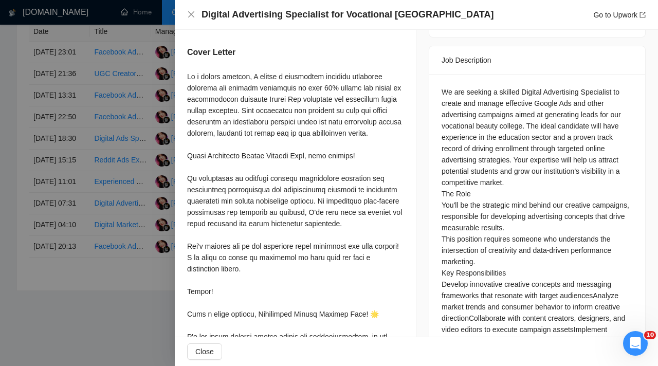
scroll to position [399, 0]
click at [87, 160] on div at bounding box center [329, 183] width 658 height 366
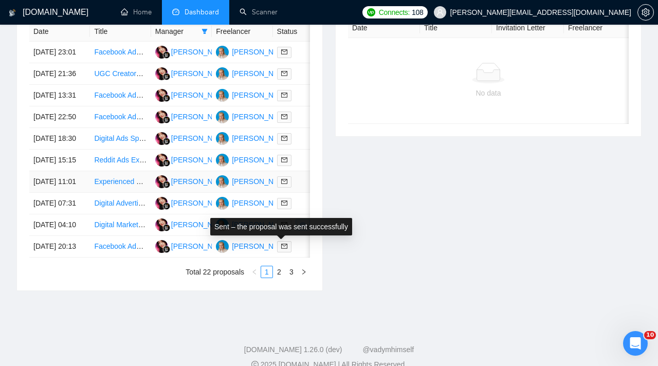
click at [301, 188] on div at bounding box center [303, 182] width 52 height 12
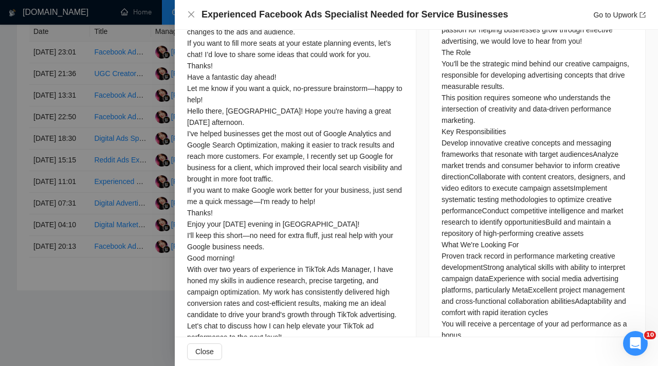
scroll to position [589, 0]
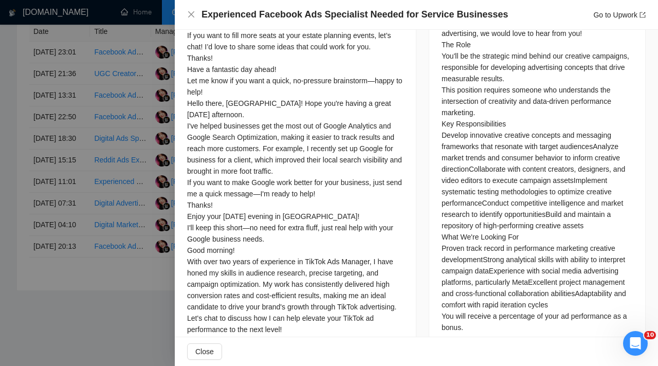
click at [125, 145] on div at bounding box center [329, 183] width 658 height 366
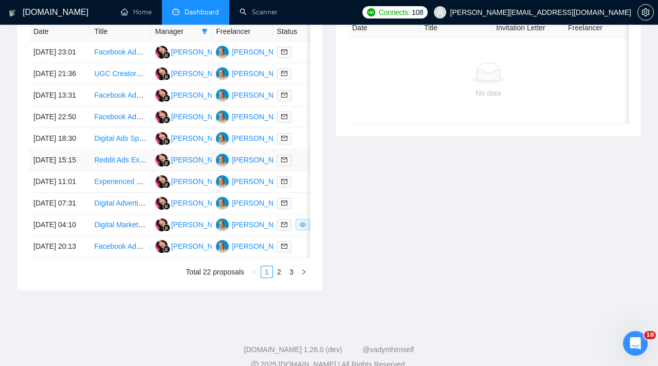
click at [296, 166] on div at bounding box center [303, 160] width 52 height 12
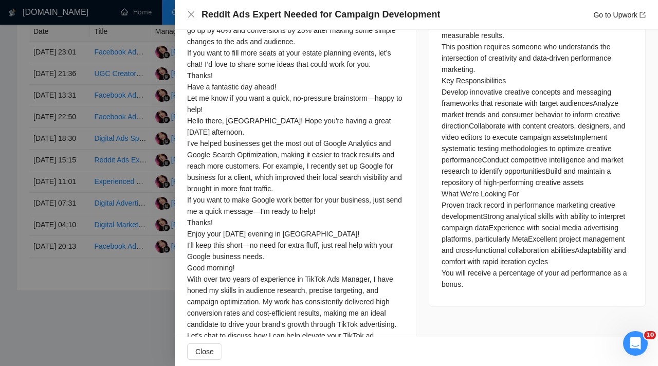
scroll to position [607, 0]
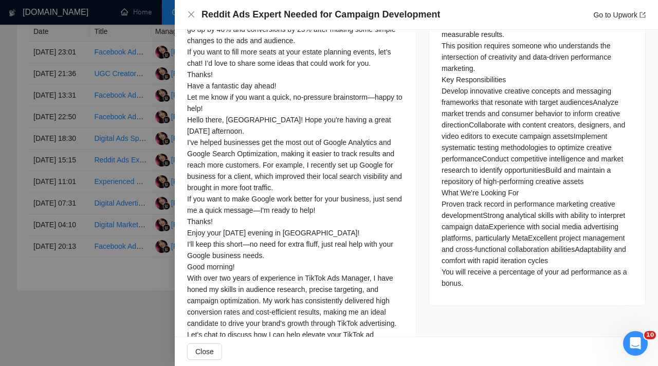
click at [118, 166] on div at bounding box center [329, 183] width 658 height 366
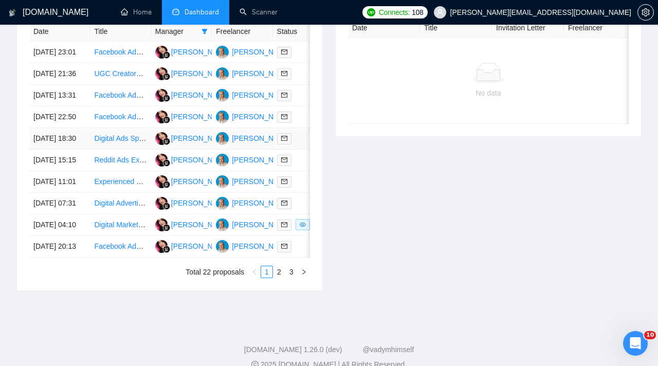
click at [300, 144] on div at bounding box center [303, 139] width 52 height 12
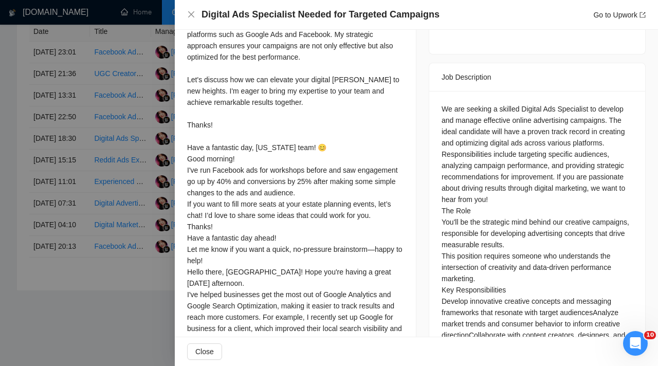
scroll to position [396, 0]
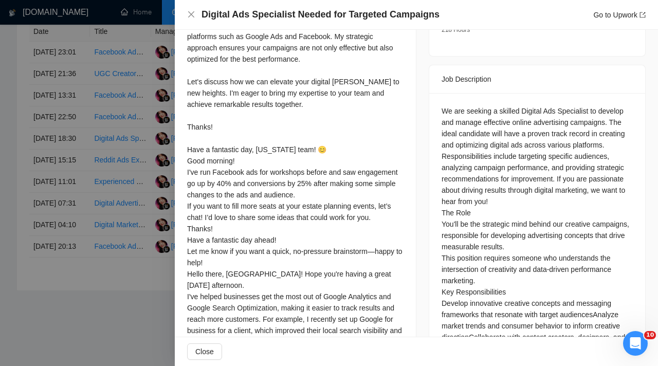
click at [183, 115] on div "Cover Letter Creating impactful digital ads that captivate your target audience…" at bounding box center [295, 286] width 241 height 766
click at [150, 124] on div at bounding box center [329, 183] width 658 height 366
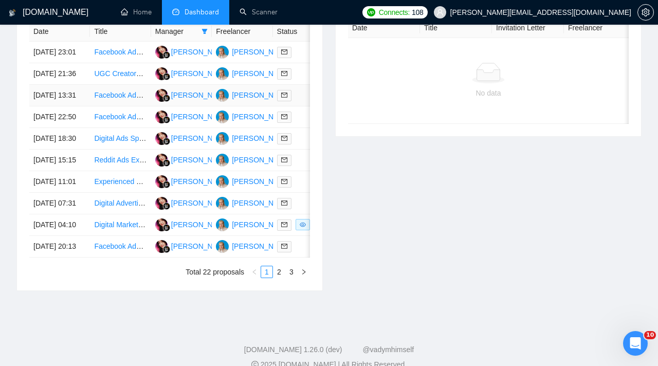
scroll to position [0, 0]
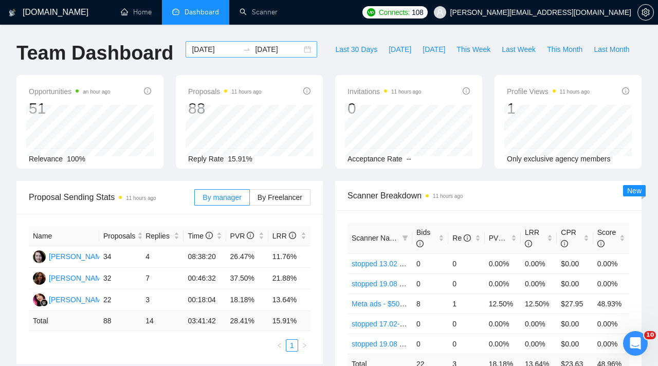
click at [224, 47] on input "[DATE]" at bounding box center [215, 49] width 47 height 11
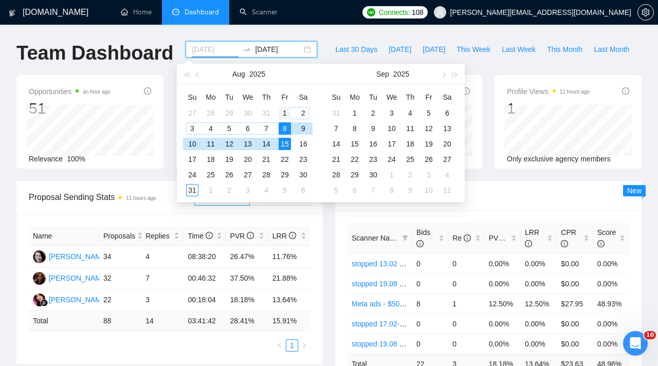
type input "[DATE]"
click at [286, 112] on div "1" at bounding box center [285, 113] width 12 height 12
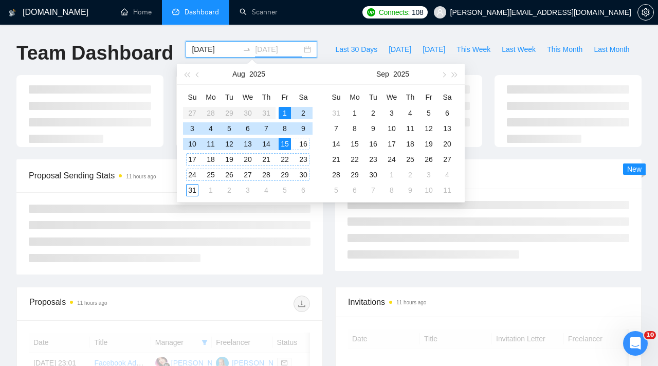
click at [193, 194] on div "31" at bounding box center [192, 190] width 12 height 12
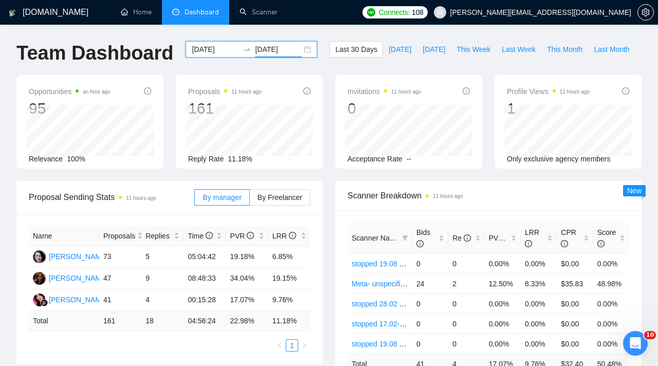
click at [284, 46] on input "[DATE]" at bounding box center [278, 49] width 47 height 11
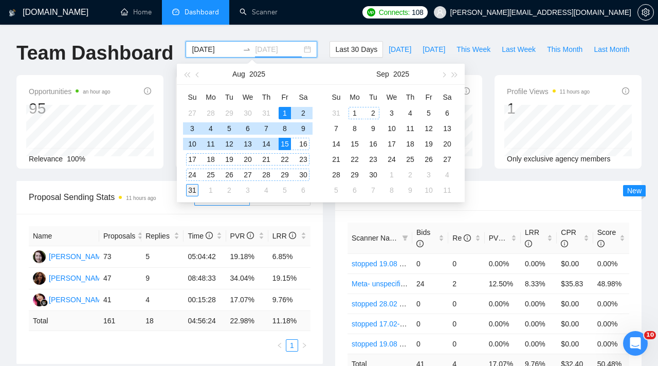
type input "[DATE]"
click at [195, 188] on div "31" at bounding box center [192, 190] width 12 height 12
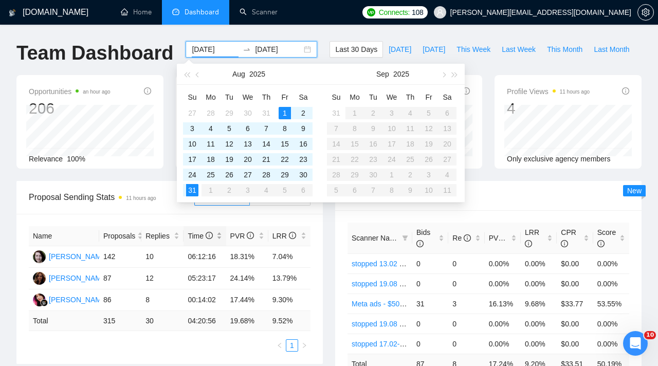
click at [205, 238] on span "Time" at bounding box center [200, 236] width 25 height 8
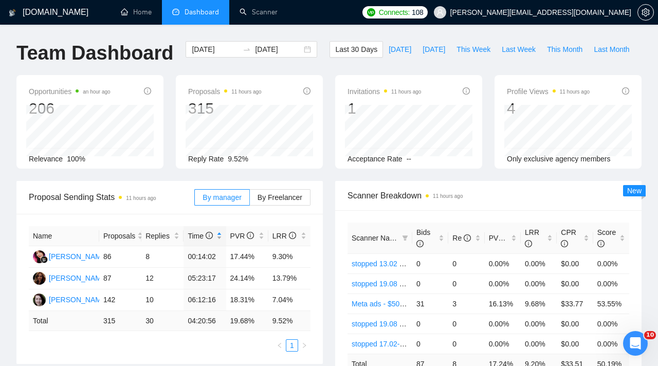
click at [216, 237] on div "Time" at bounding box center [205, 235] width 34 height 11
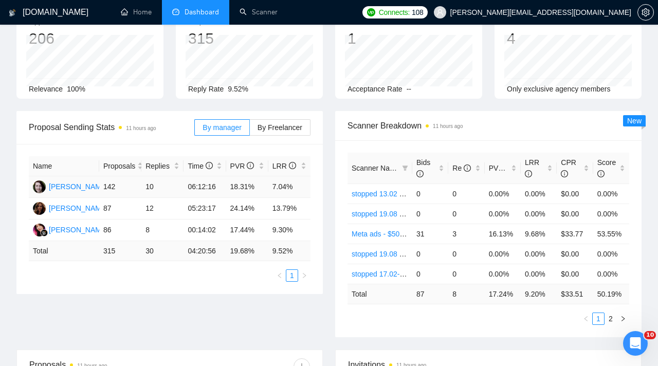
scroll to position [74, 0]
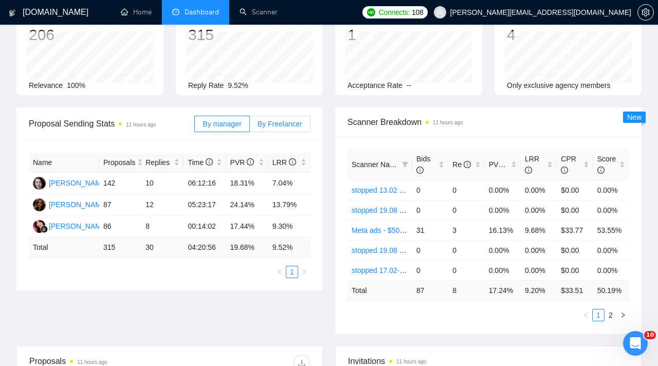
click at [296, 125] on span "By Freelancer" at bounding box center [280, 124] width 45 height 8
click at [250, 126] on input "By Freelancer" at bounding box center [250, 126] width 0 height 0
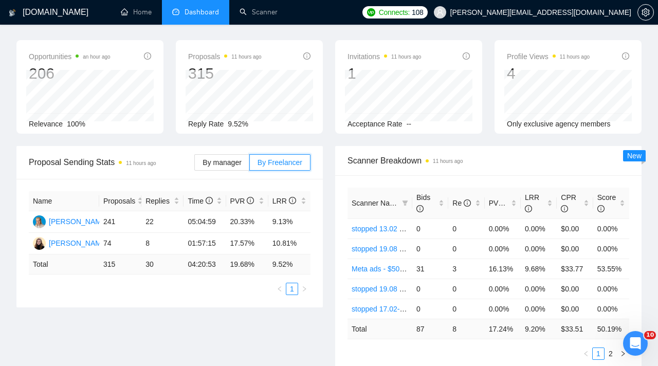
scroll to position [0, 0]
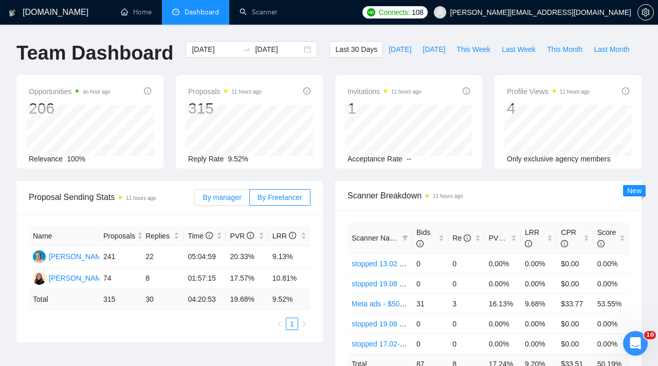
click at [219, 198] on span "By manager" at bounding box center [222, 197] width 39 height 8
click at [195, 200] on input "By manager" at bounding box center [195, 200] width 0 height 0
